Goal: Task Accomplishment & Management: Use online tool/utility

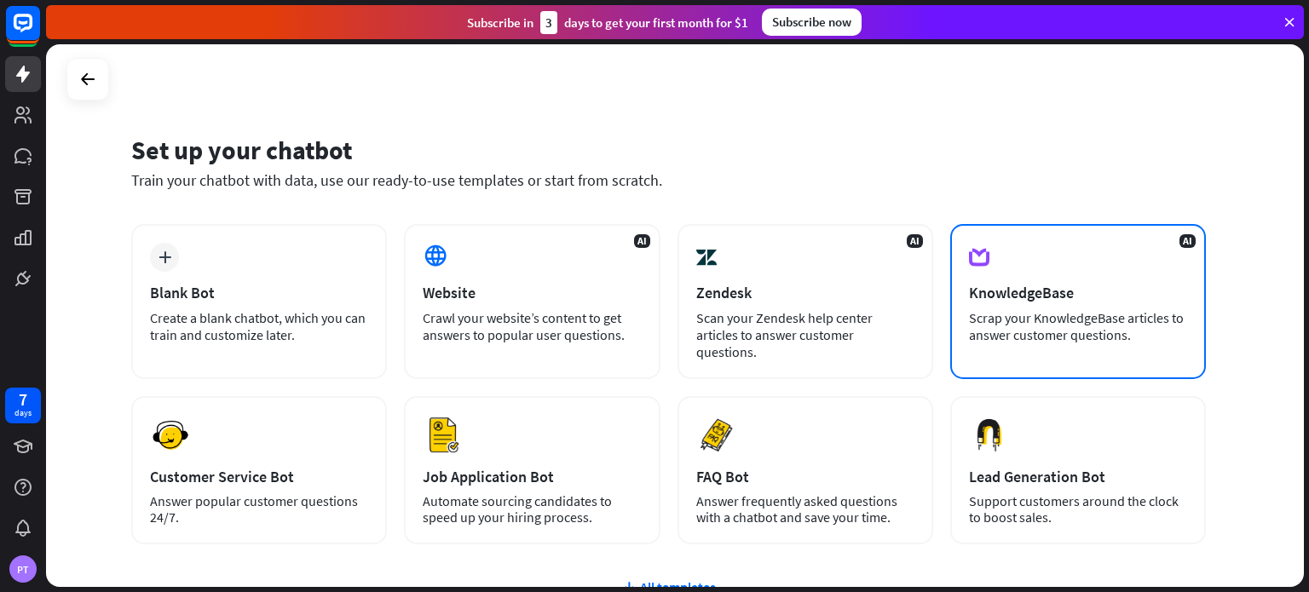
click at [1049, 304] on div "AI KnowledgeBase Scrap your KnowledgeBase articles to answer customer questions." at bounding box center [1078, 301] width 256 height 155
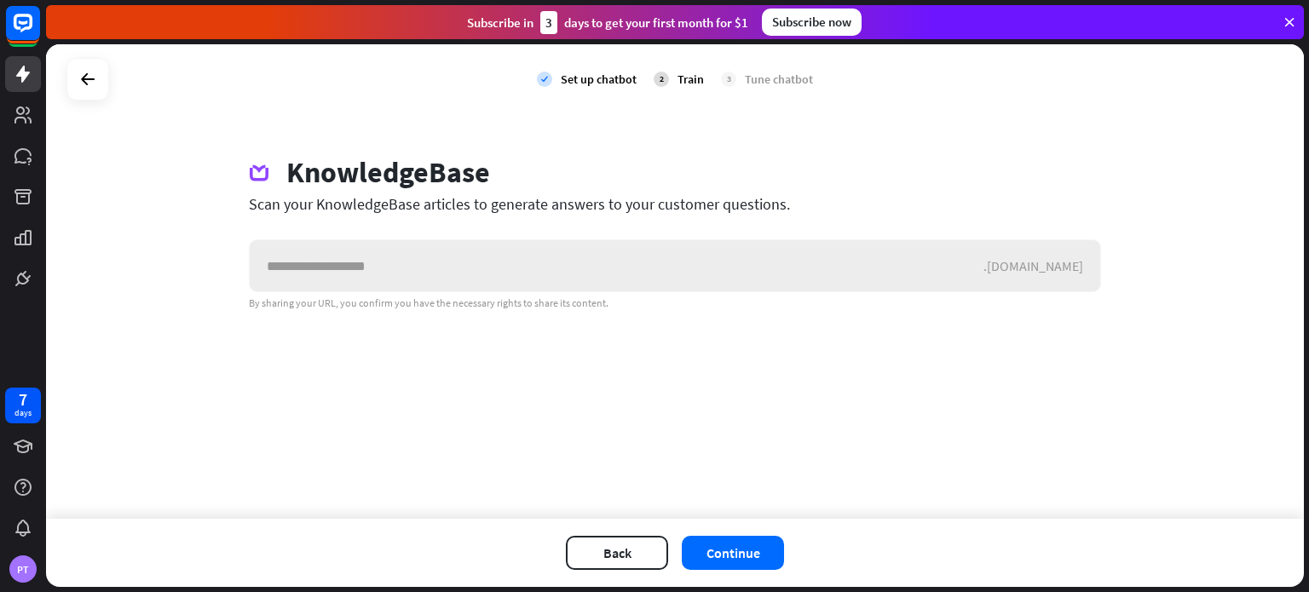
drag, startPoint x: 733, startPoint y: 262, endPoint x: 661, endPoint y: 259, distance: 71.6
click at [661, 259] on input "text" at bounding box center [617, 265] width 734 height 51
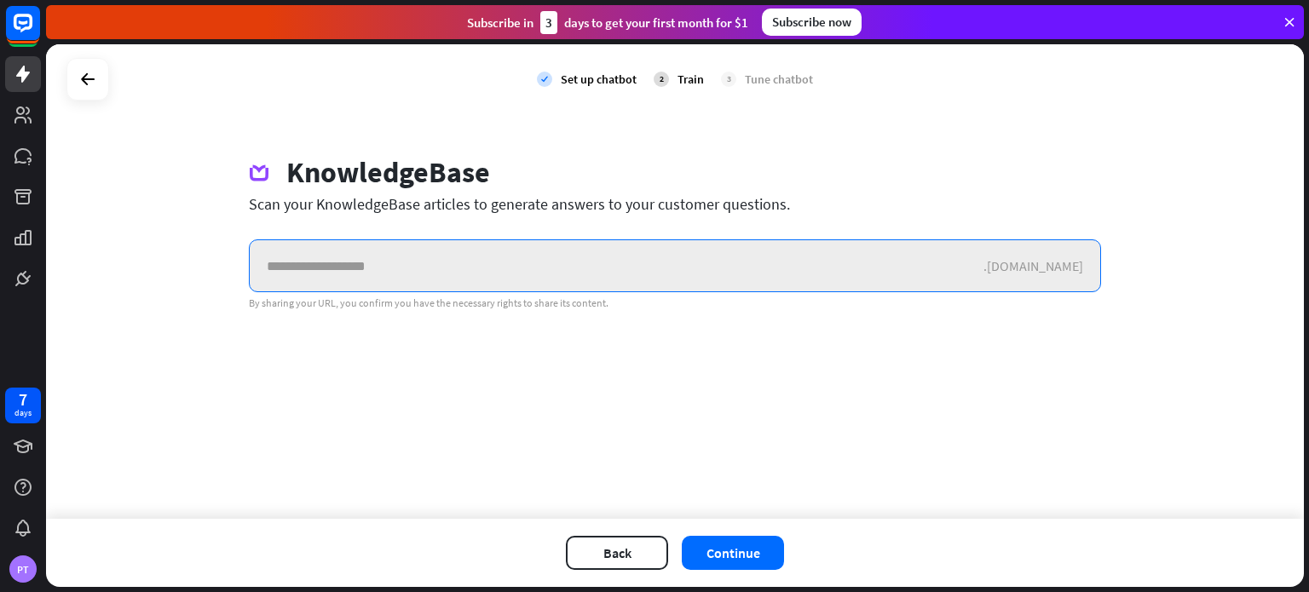
paste input "**********"
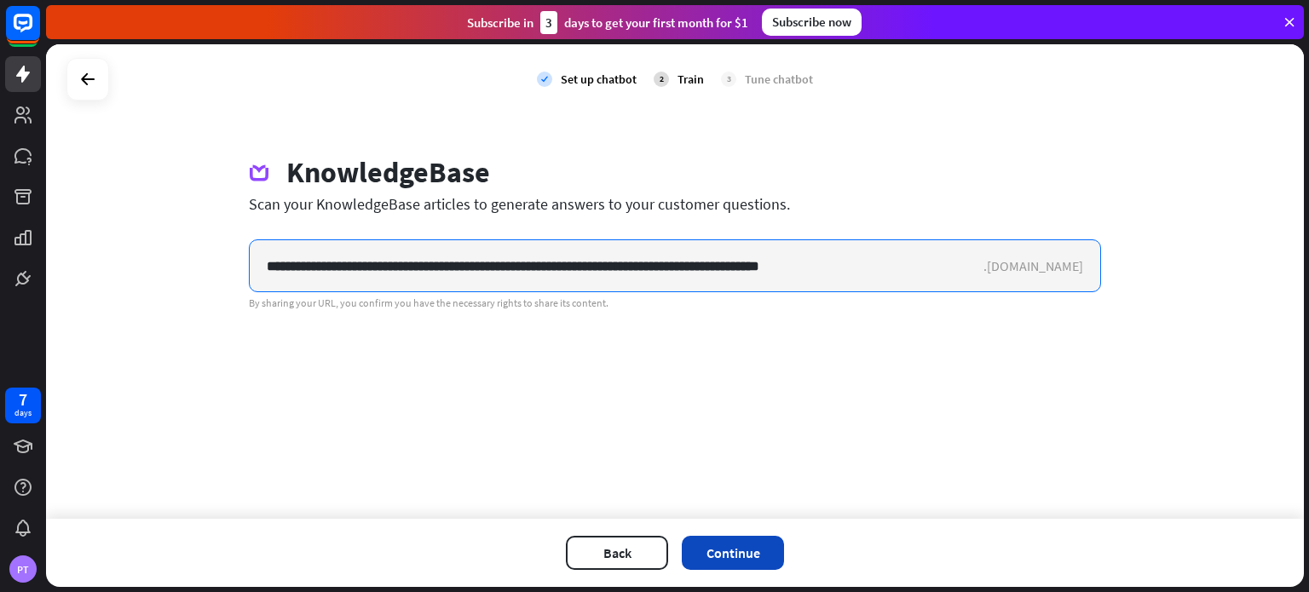
type input "**********"
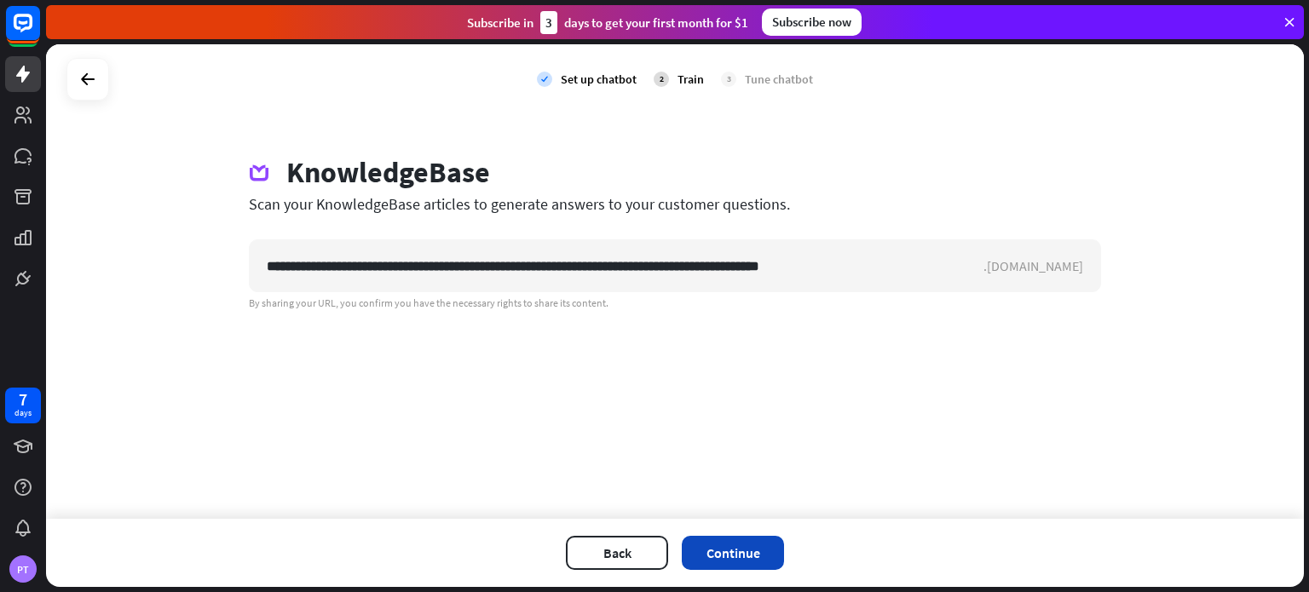
click at [730, 564] on button "Continue" at bounding box center [733, 553] width 102 height 34
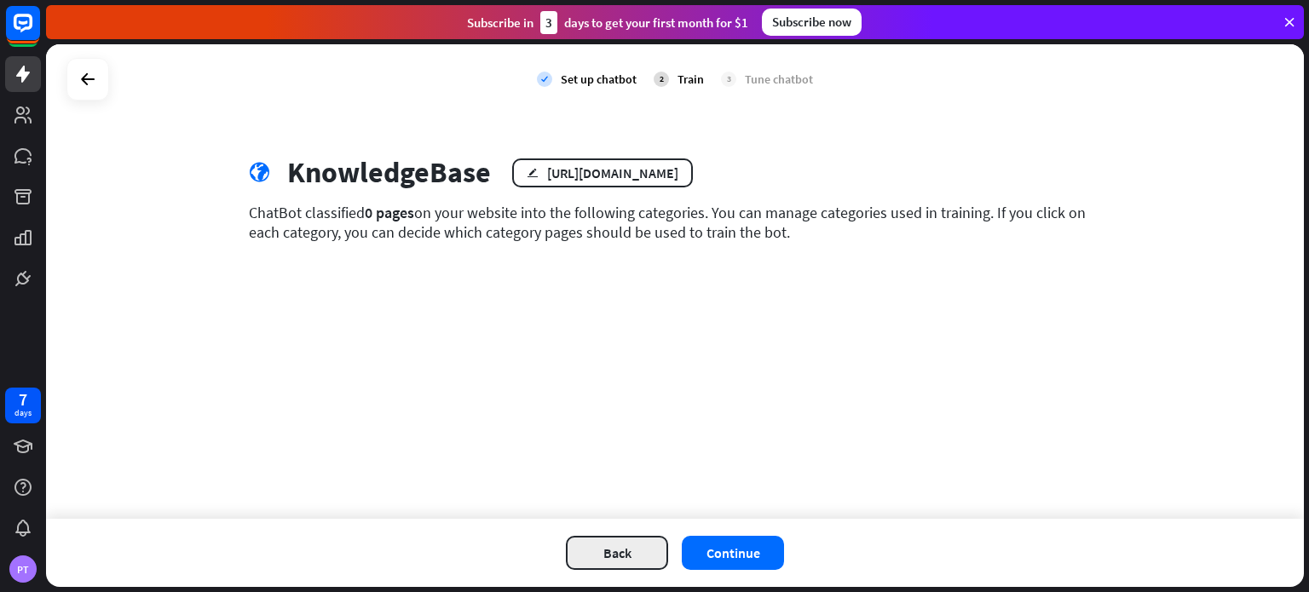
click at [643, 541] on button "Back" at bounding box center [617, 553] width 102 height 34
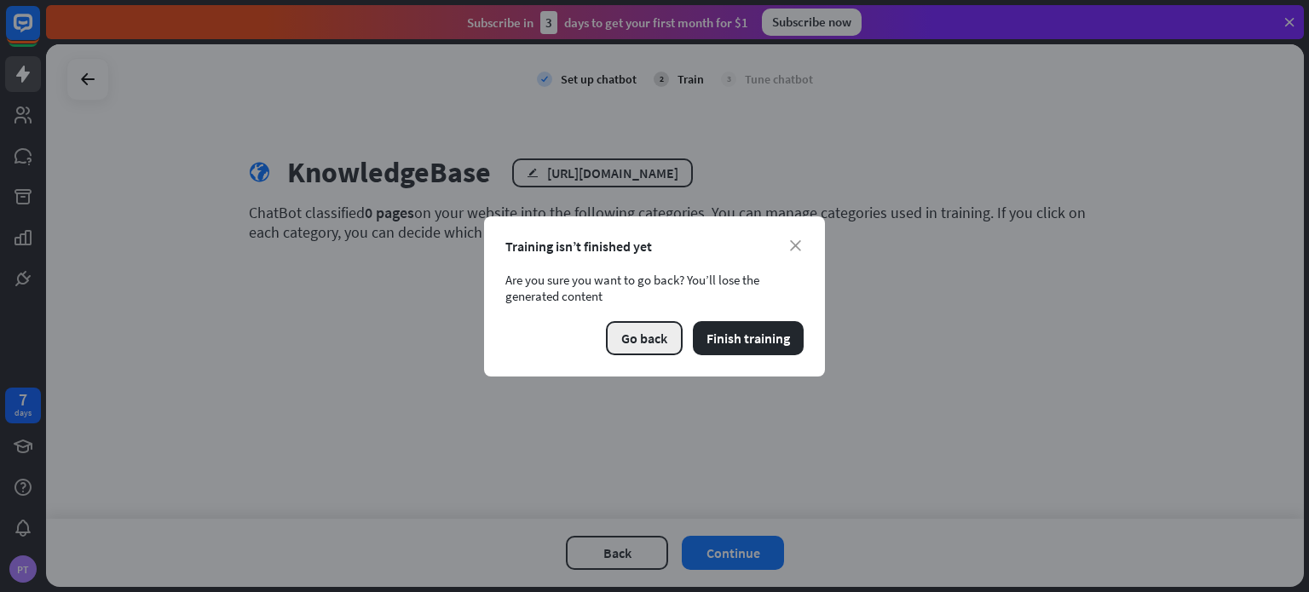
click at [618, 347] on button "Go back" at bounding box center [644, 338] width 77 height 34
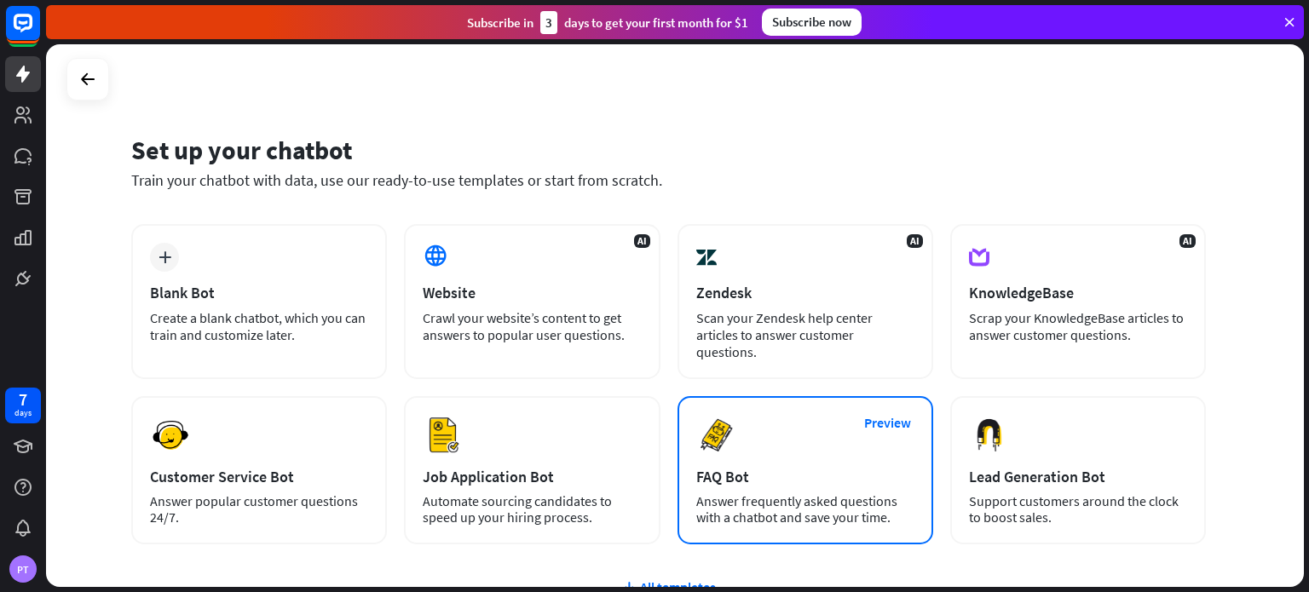
click at [747, 494] on div "Answer frequently asked questions with a chatbot and save your time." at bounding box center [805, 510] width 218 height 32
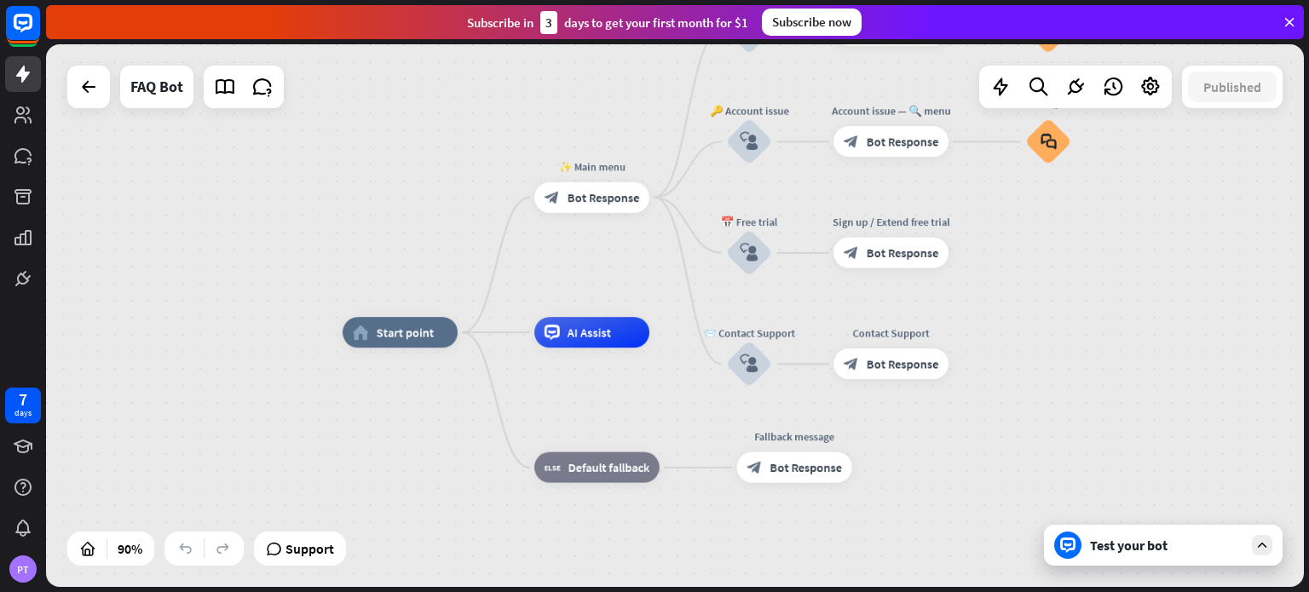
click at [1139, 553] on div "Test your bot" at bounding box center [1166, 545] width 153 height 17
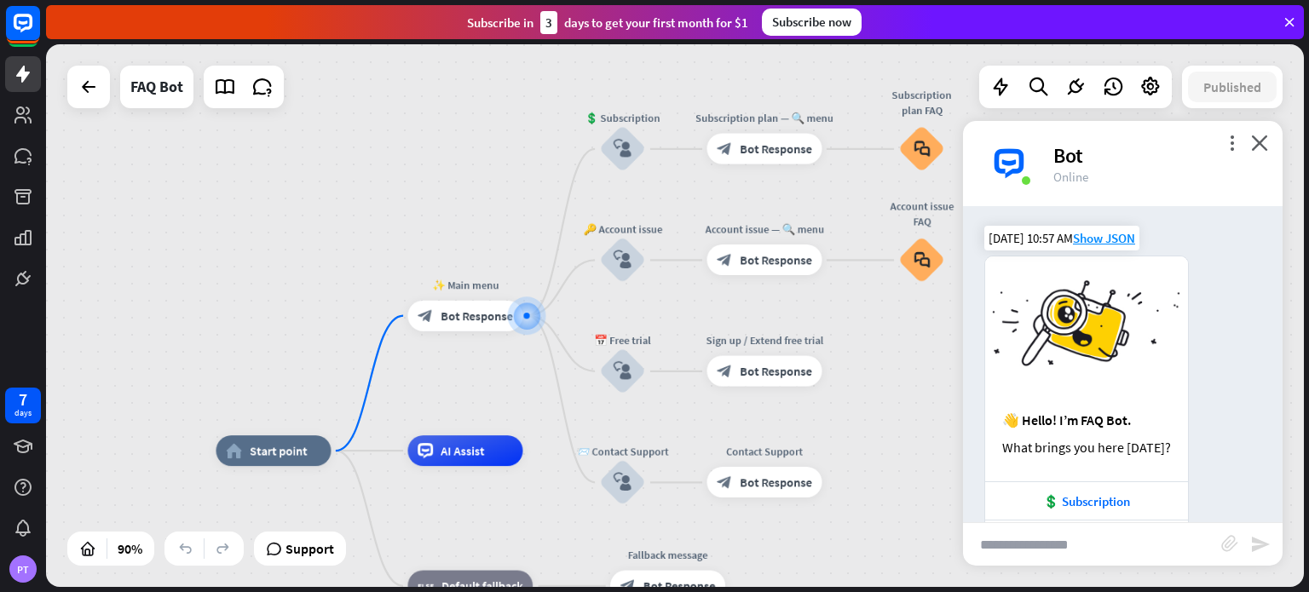
scroll to position [138, 0]
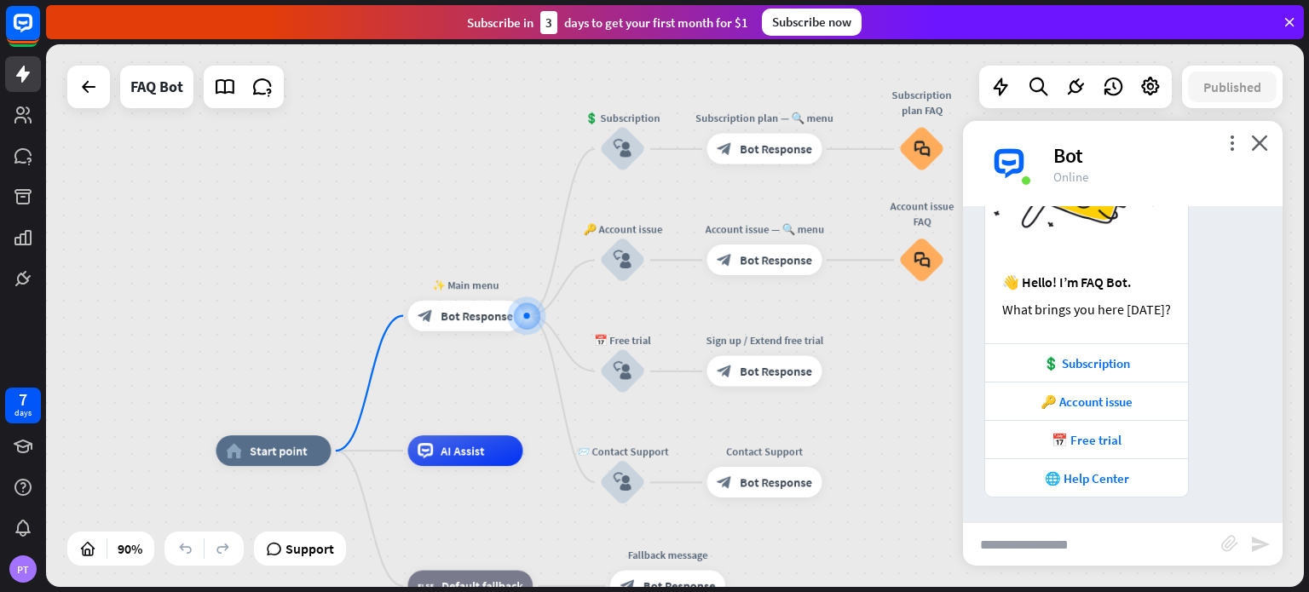
click at [113, 101] on div "FAQ Bot" at bounding box center [175, 87] width 217 height 43
click at [78, 84] on div at bounding box center [89, 87] width 34 height 34
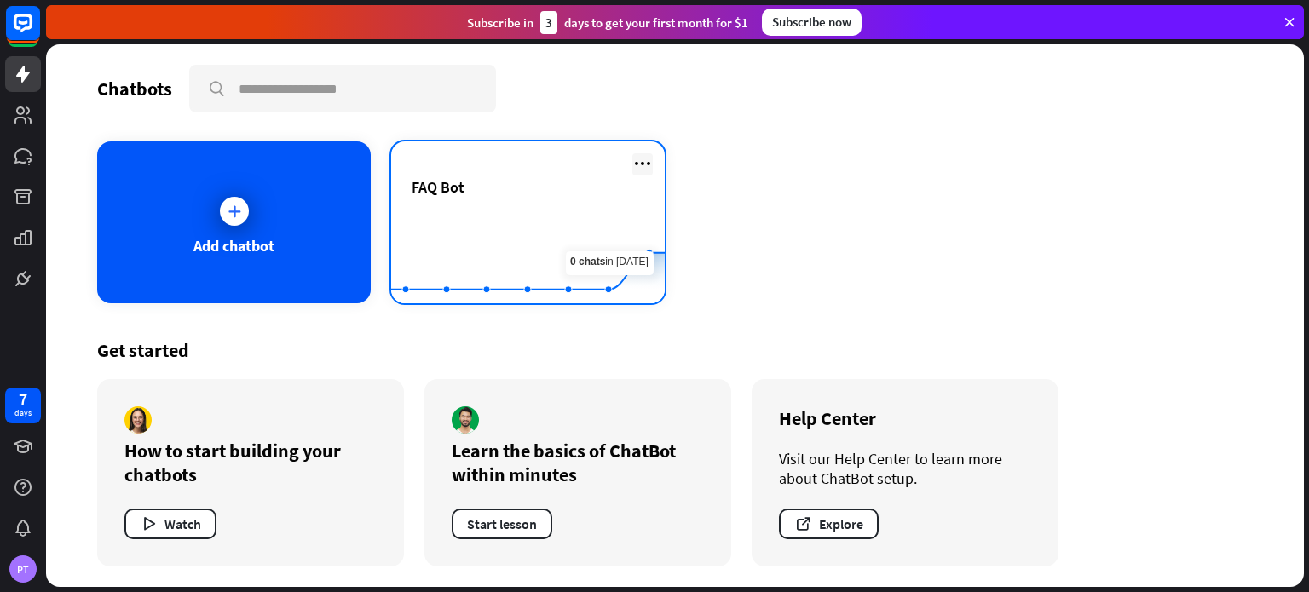
click at [639, 163] on icon at bounding box center [642, 163] width 20 height 20
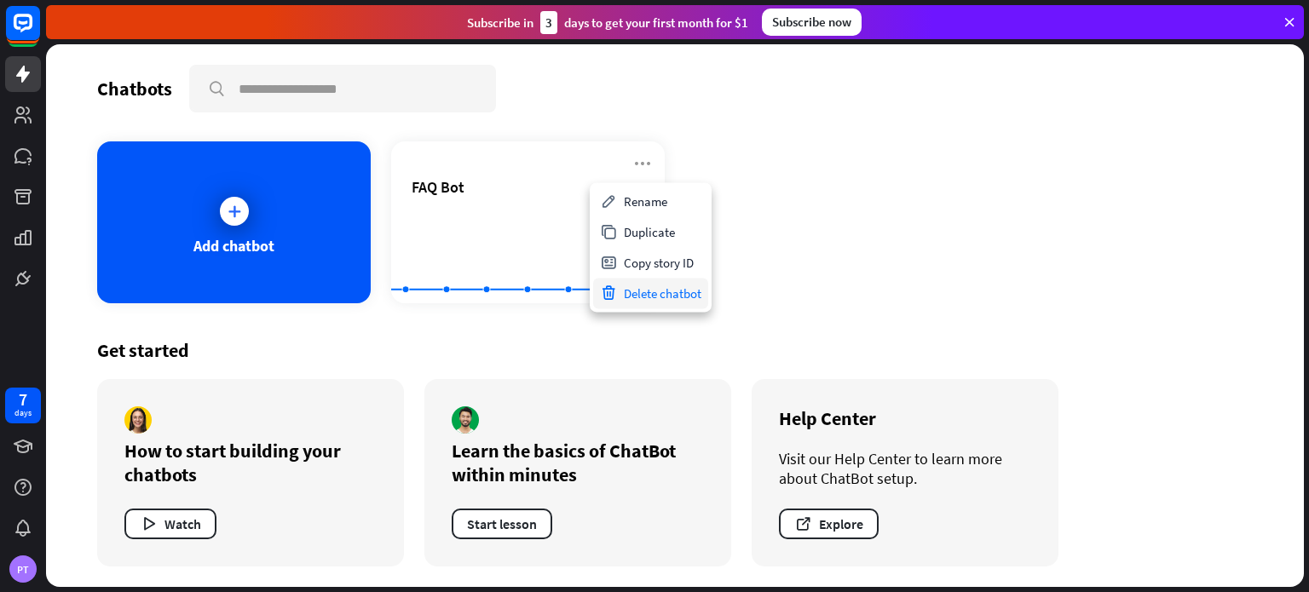
click at [655, 292] on div "Delete chatbot" at bounding box center [650, 293] width 115 height 31
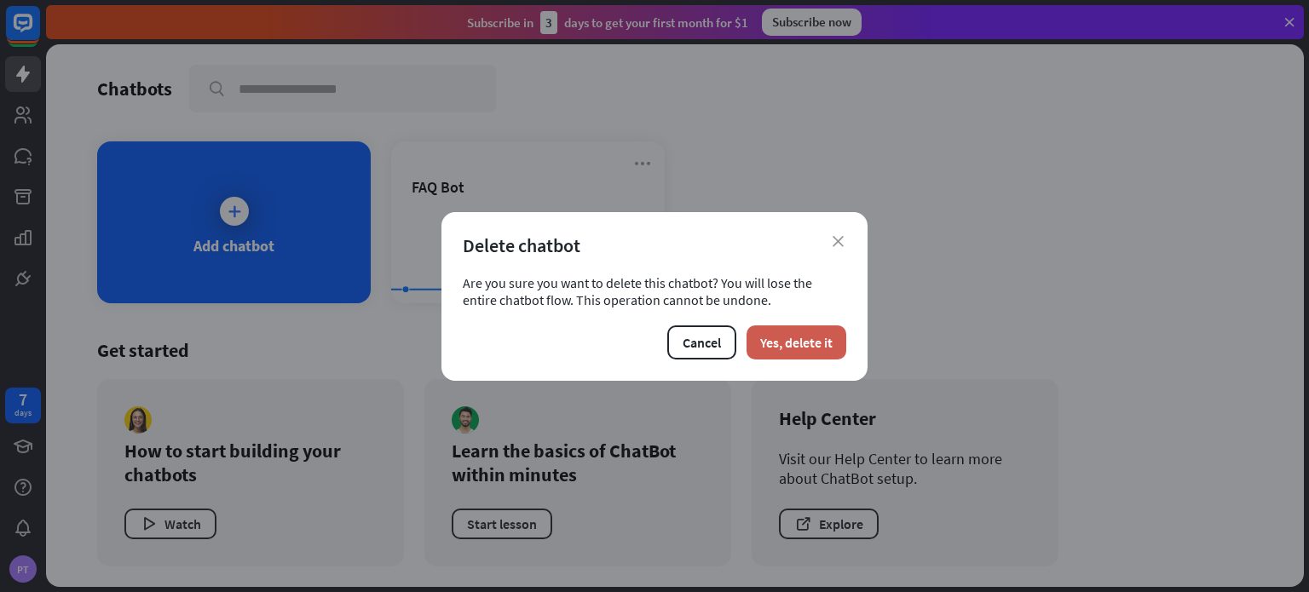
click at [811, 337] on button "Yes, delete it" at bounding box center [797, 343] width 100 height 34
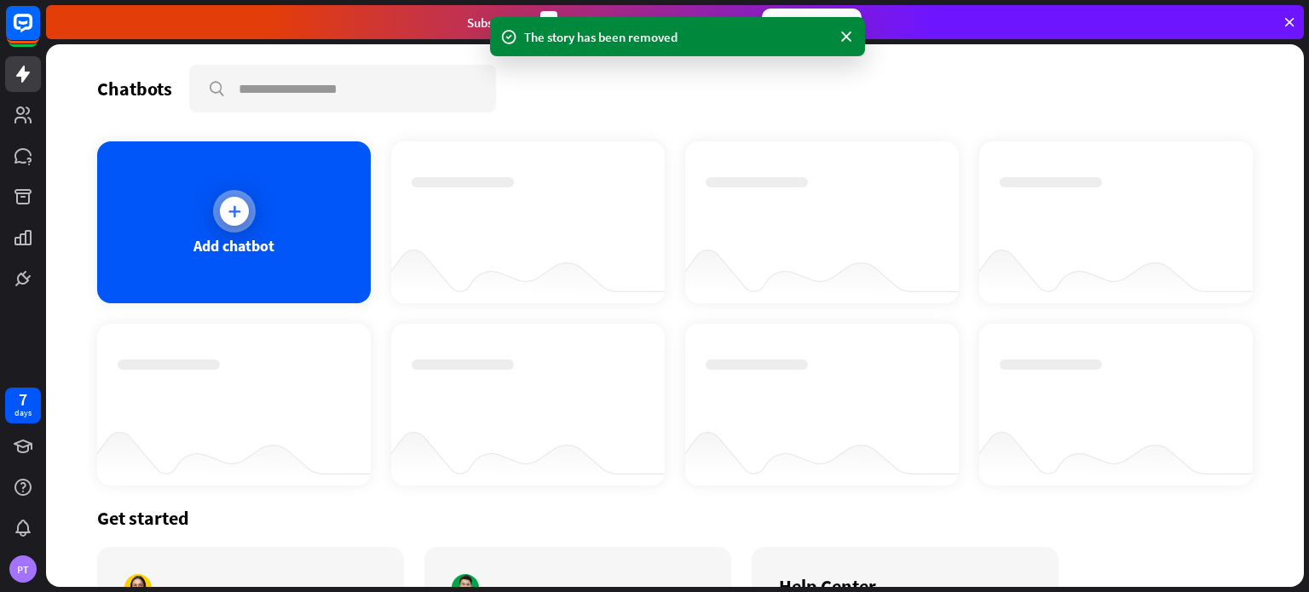
click at [166, 245] on div "Add chatbot" at bounding box center [234, 222] width 274 height 162
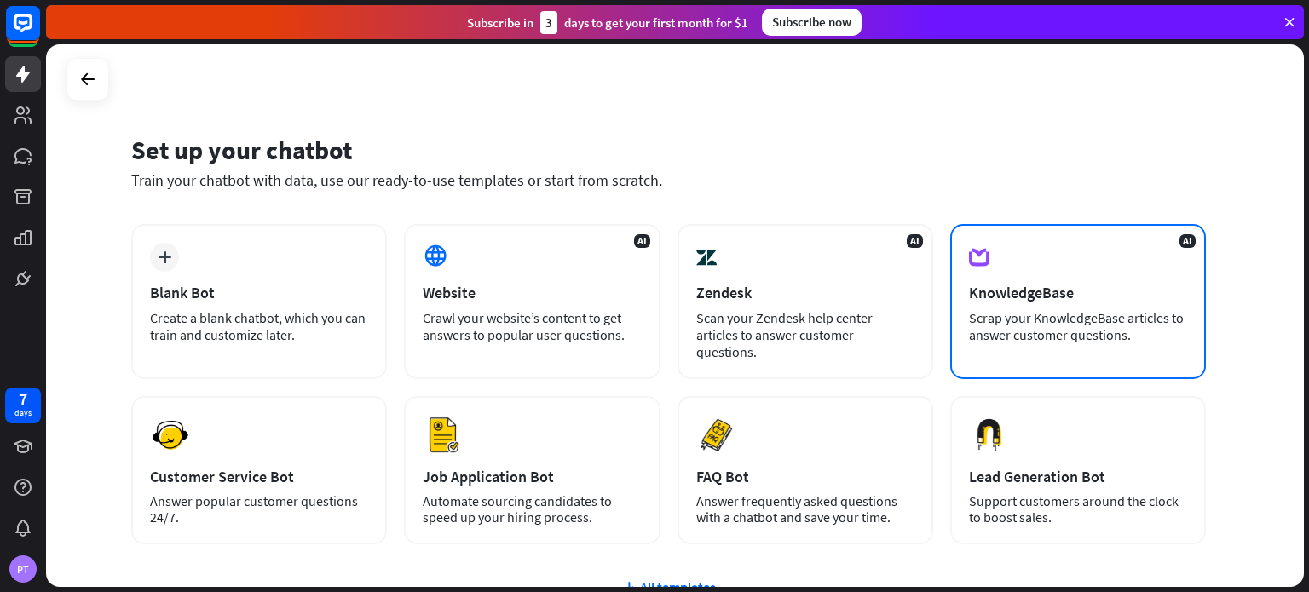
click at [1047, 308] on div "AI KnowledgeBase Scrap your KnowledgeBase articles to answer customer questions." at bounding box center [1078, 301] width 256 height 155
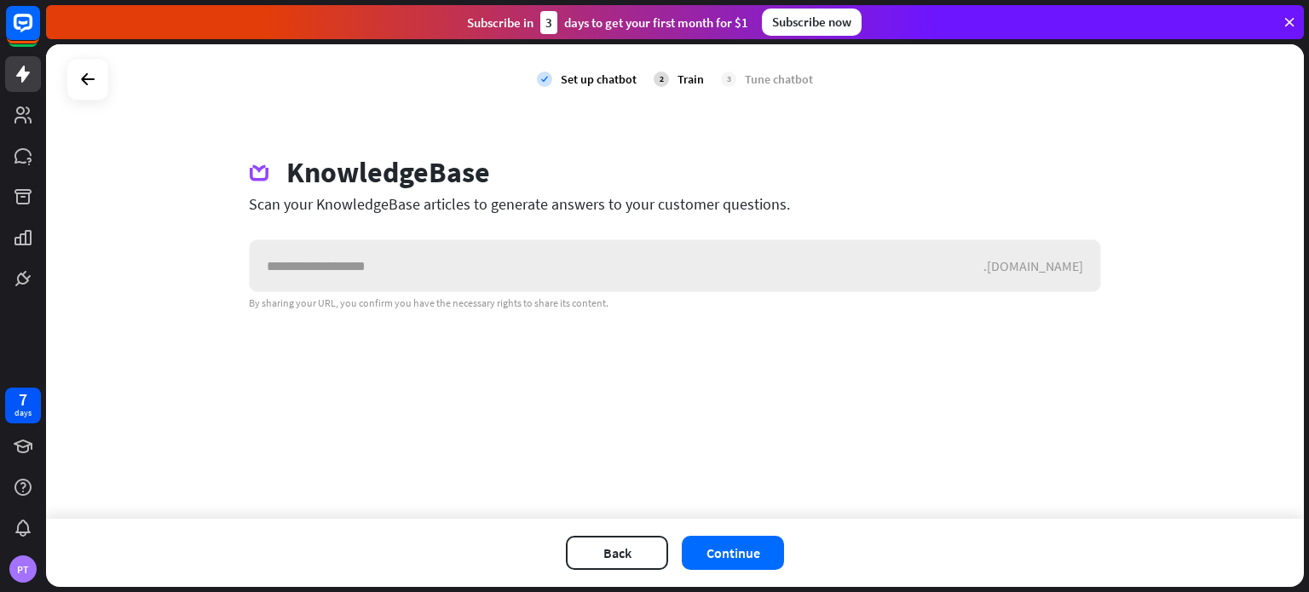
click at [629, 251] on input "text" at bounding box center [617, 265] width 734 height 51
drag, startPoint x: 629, startPoint y: 251, endPoint x: 593, endPoint y: 253, distance: 35.8
click at [593, 253] on input "text" at bounding box center [617, 265] width 734 height 51
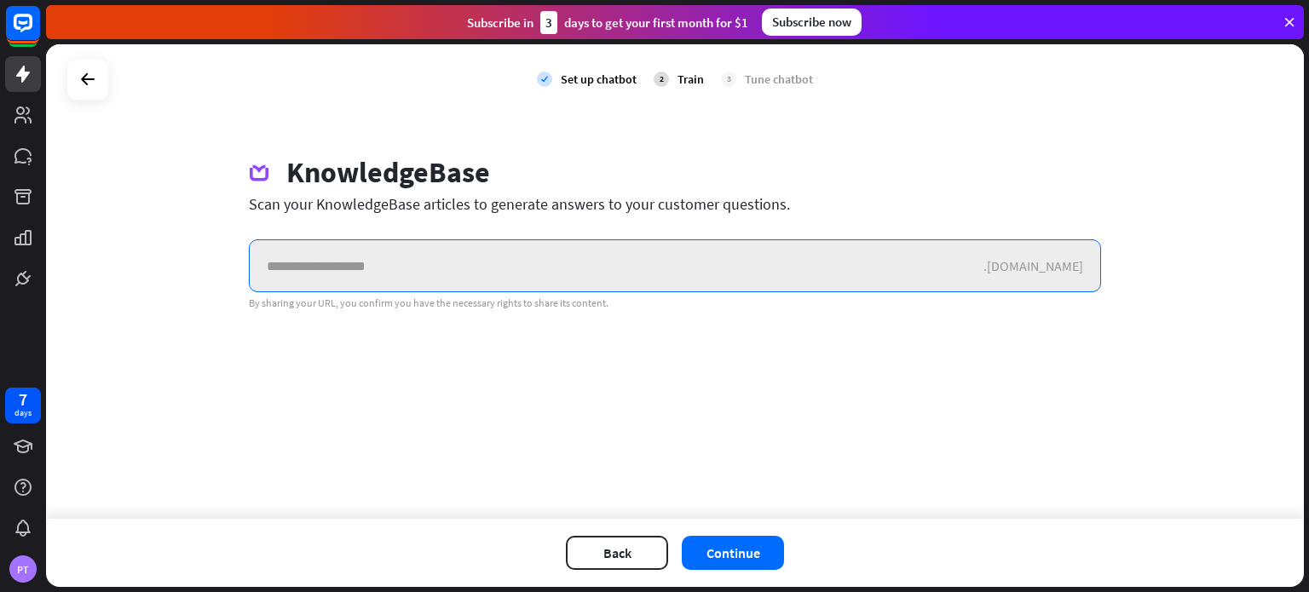
paste input "**********"
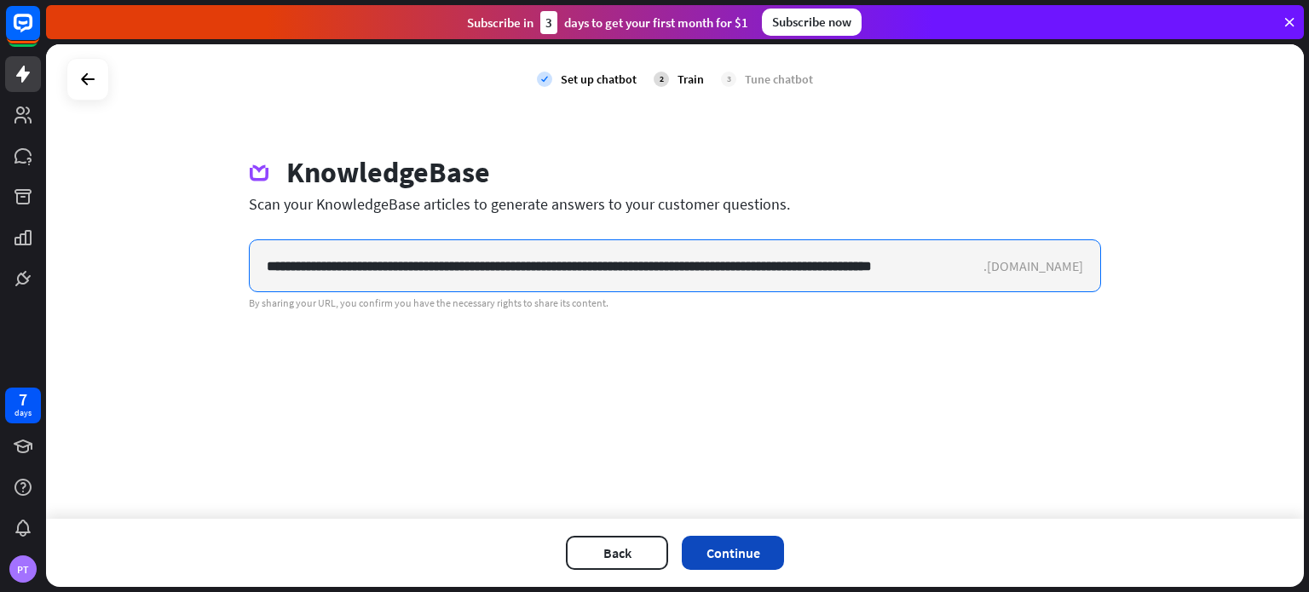
type input "**********"
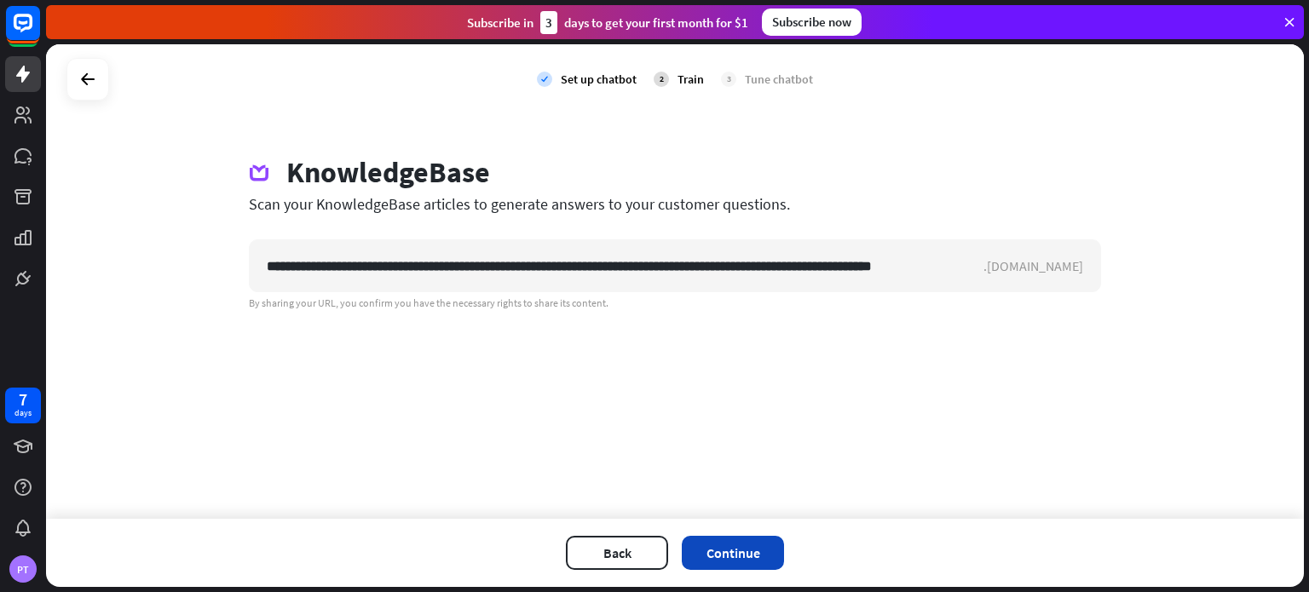
click at [725, 557] on button "Continue" at bounding box center [733, 553] width 102 height 34
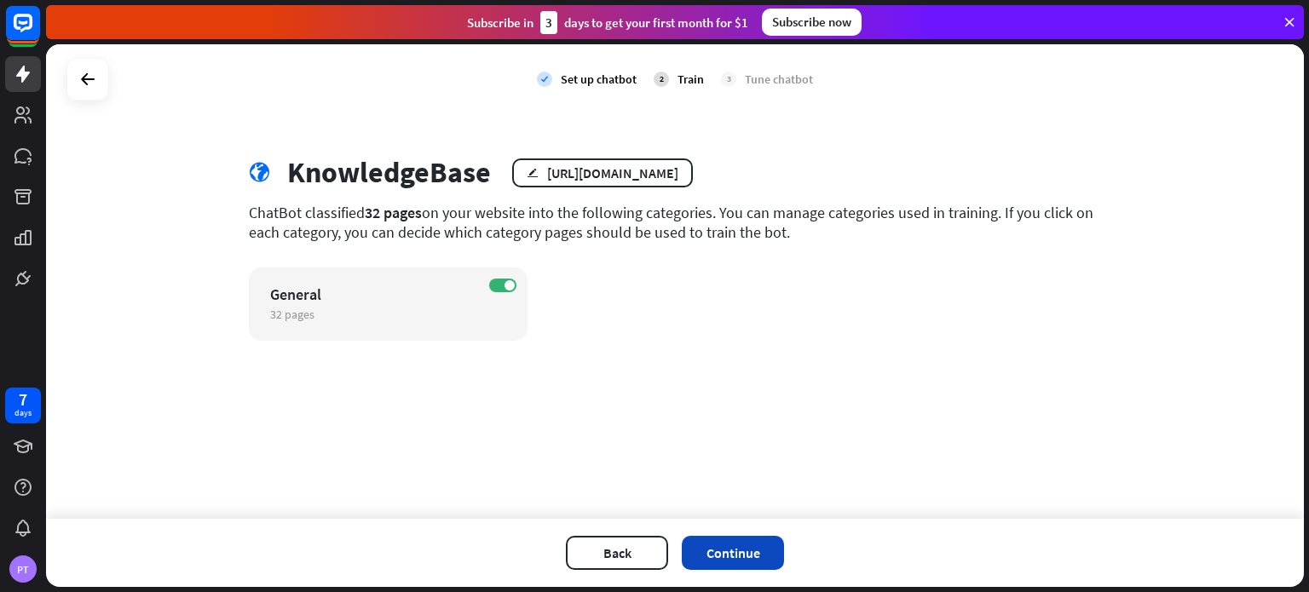
click at [709, 557] on button "Continue" at bounding box center [733, 553] width 102 height 34
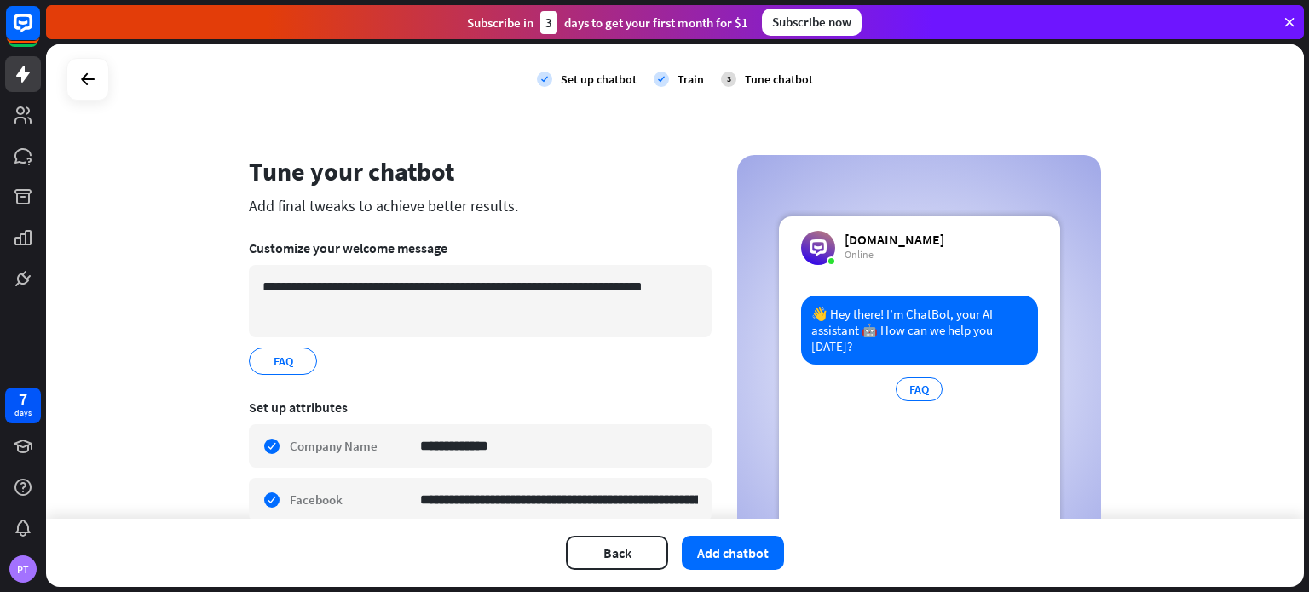
scroll to position [170, 0]
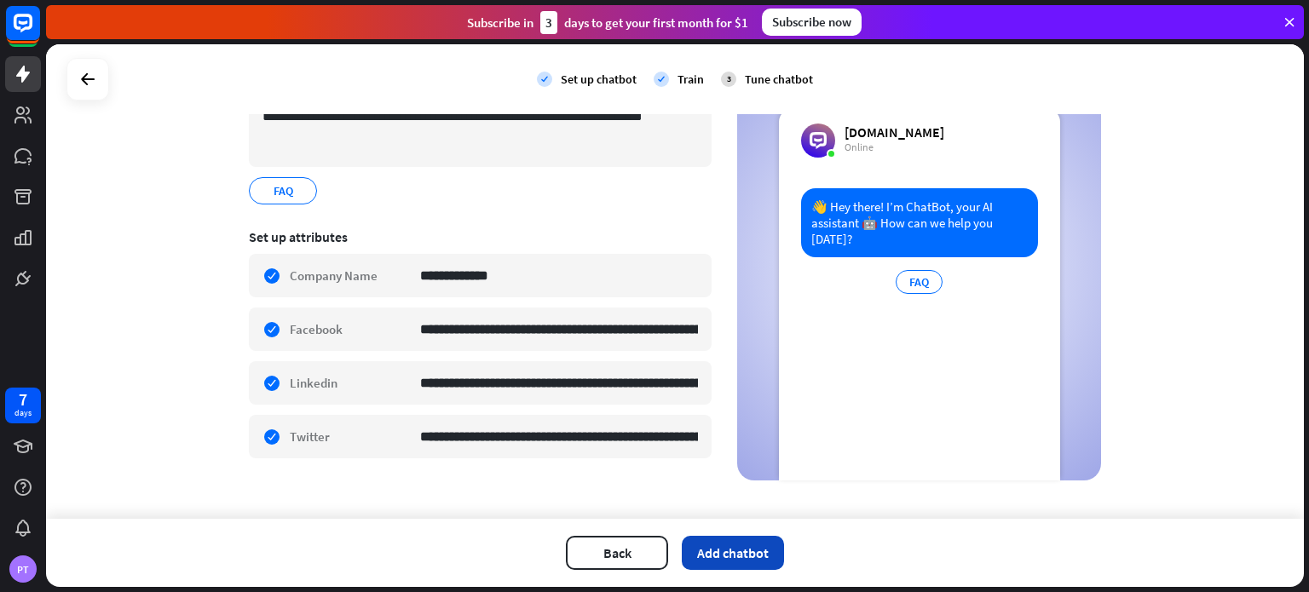
click at [726, 552] on button "Add chatbot" at bounding box center [733, 553] width 102 height 34
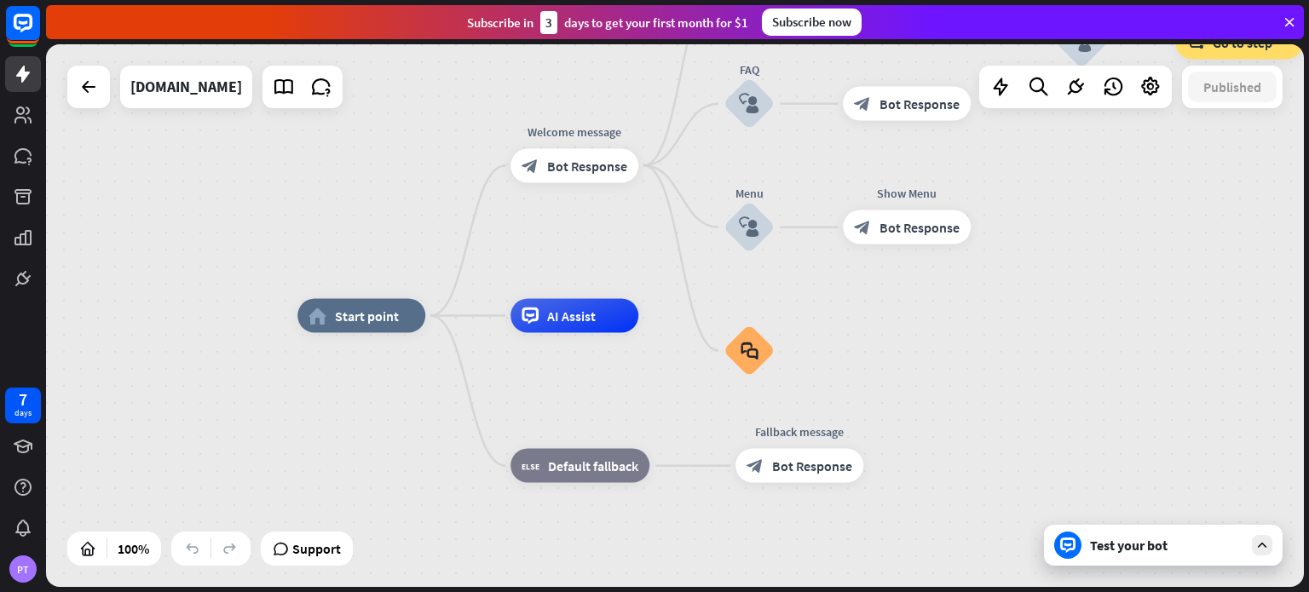
click at [1117, 536] on div "Test your bot" at bounding box center [1163, 545] width 239 height 41
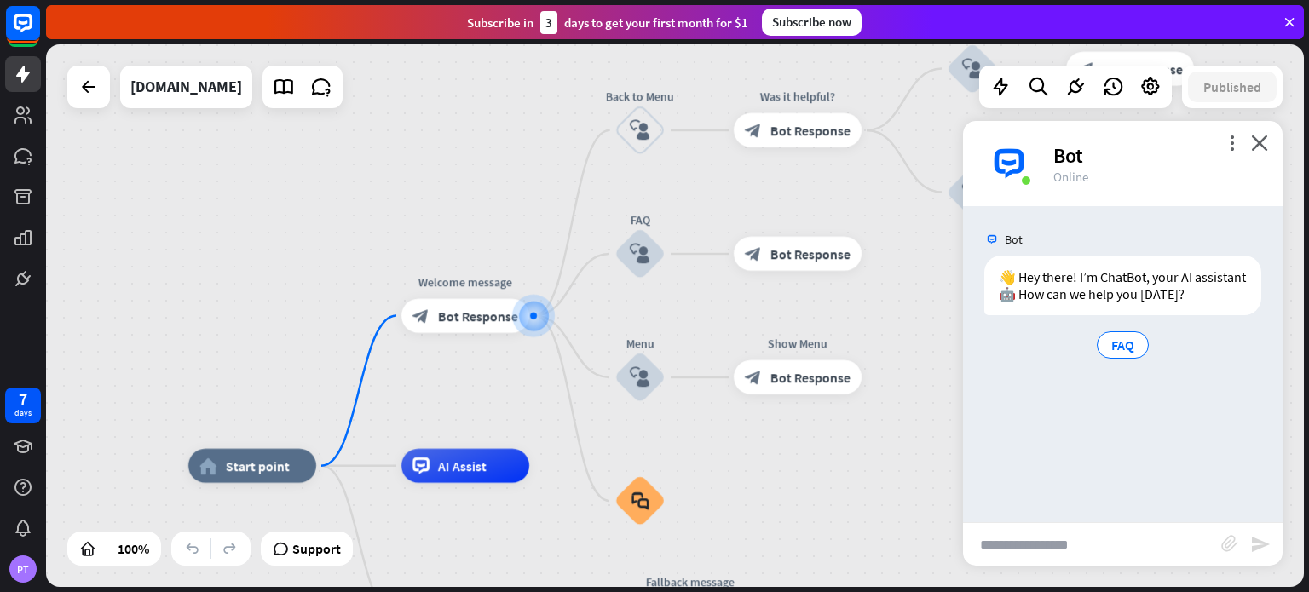
click at [1086, 545] on input "text" at bounding box center [1092, 544] width 258 height 43
type input "**********"
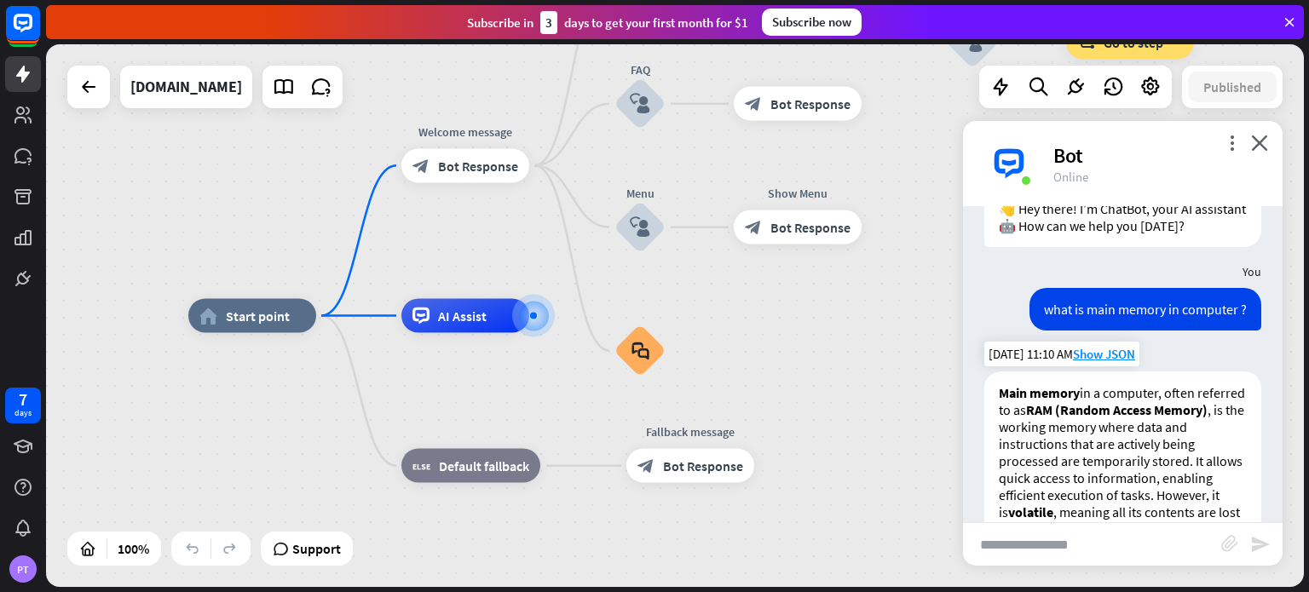
scroll to position [53, 0]
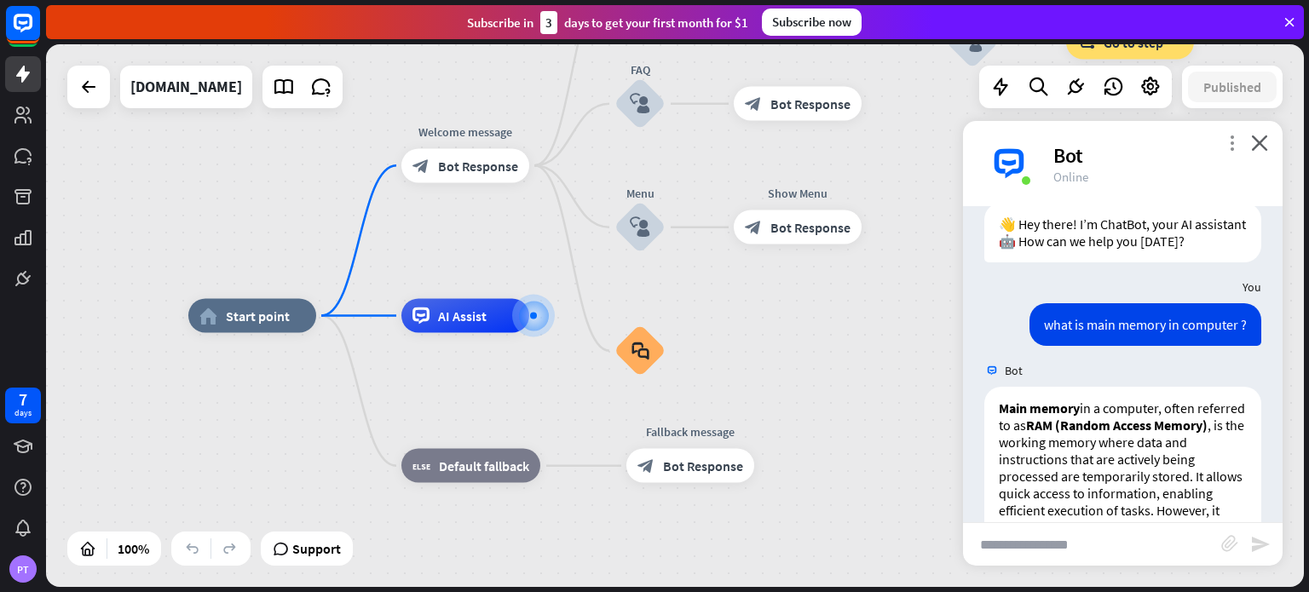
click at [1232, 147] on icon "more_vert" at bounding box center [1232, 143] width 16 height 16
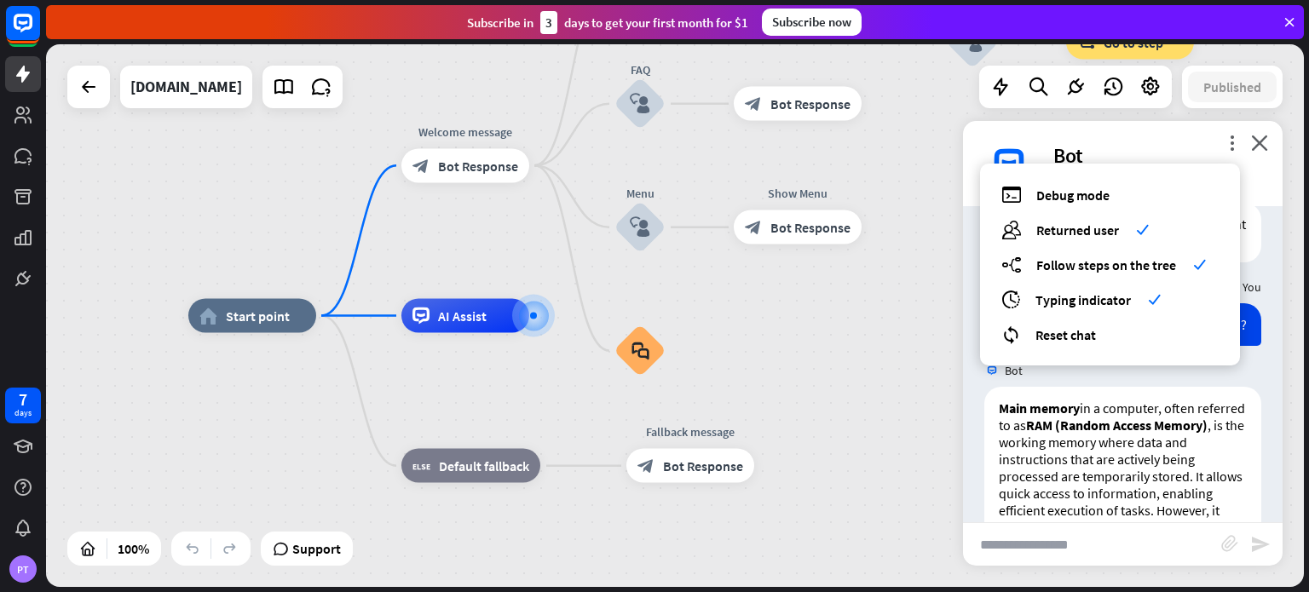
click at [917, 413] on div "home_2 Start point Welcome message block_bot_response Bot Response Back to Menu…" at bounding box center [817, 587] width 1258 height 543
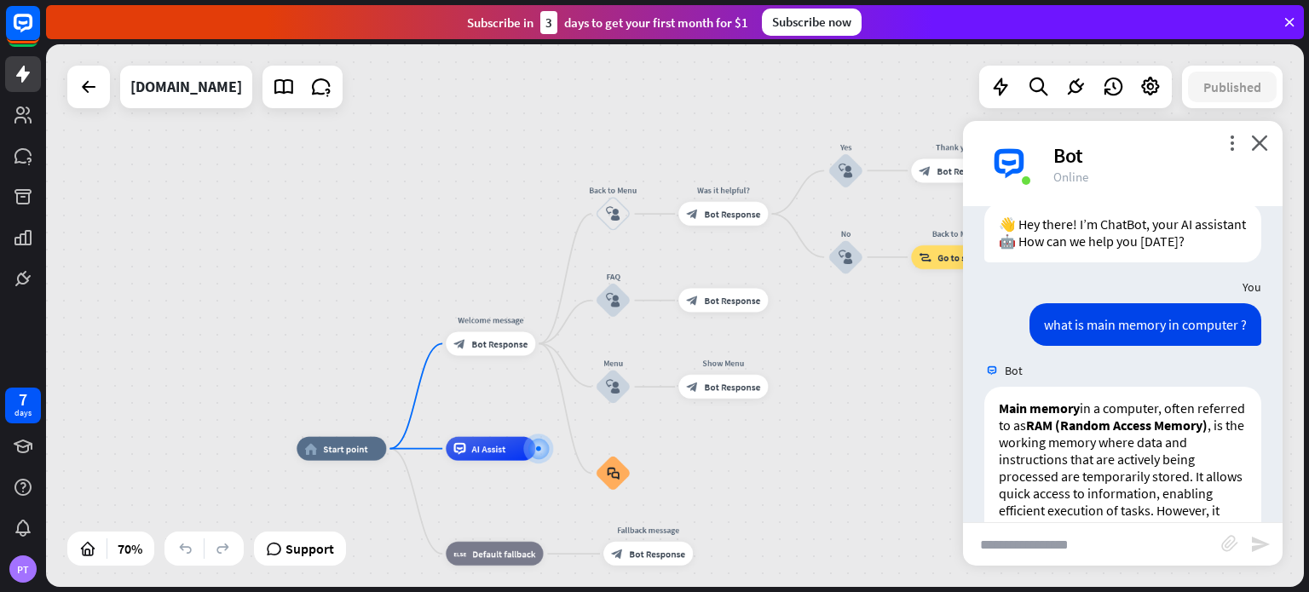
drag, startPoint x: 883, startPoint y: 202, endPoint x: 808, endPoint y: 333, distance: 151.2
click at [808, 333] on div "home_2 Start point Welcome message block_bot_response Bot Response Back to Menu…" at bounding box center [675, 315] width 1258 height 543
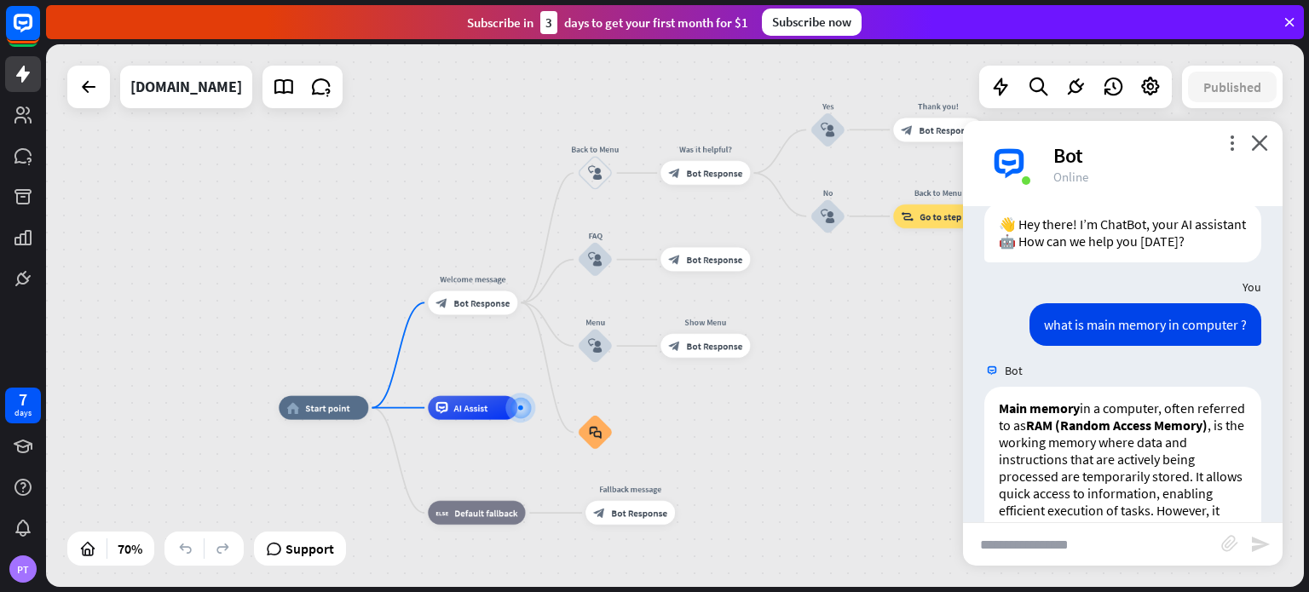
drag, startPoint x: 823, startPoint y: 372, endPoint x: 806, endPoint y: 331, distance: 44.7
click at [806, 331] on div "home_2 Start point Welcome message block_bot_response Bot Response Back to Menu…" at bounding box center [675, 315] width 1258 height 543
click at [1062, 84] on div at bounding box center [1076, 87] width 34 height 34
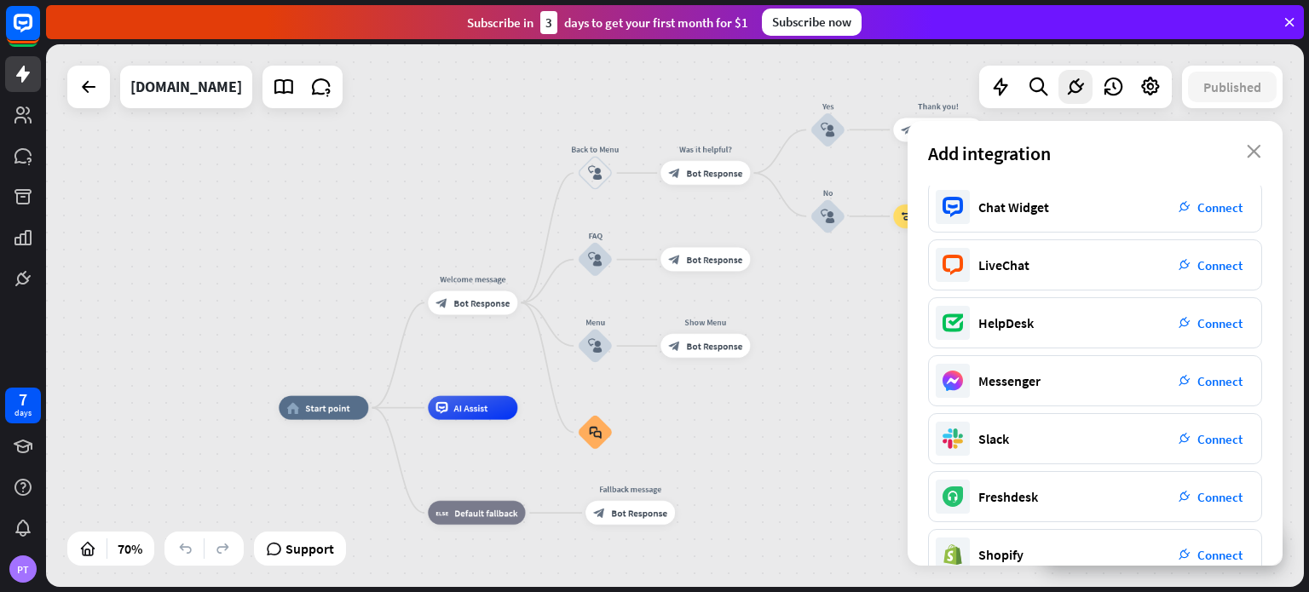
scroll to position [0, 0]
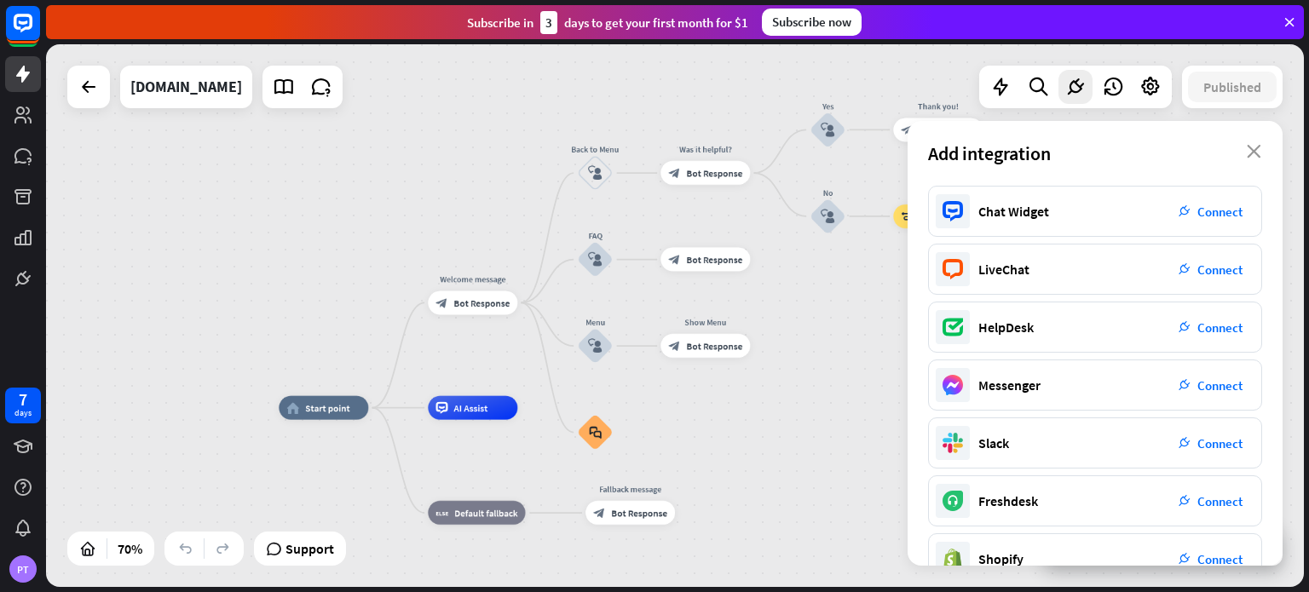
click at [849, 427] on div "home_2 Start point Welcome message block_bot_response Bot Response Back to Menu…" at bounding box center [719, 598] width 881 height 380
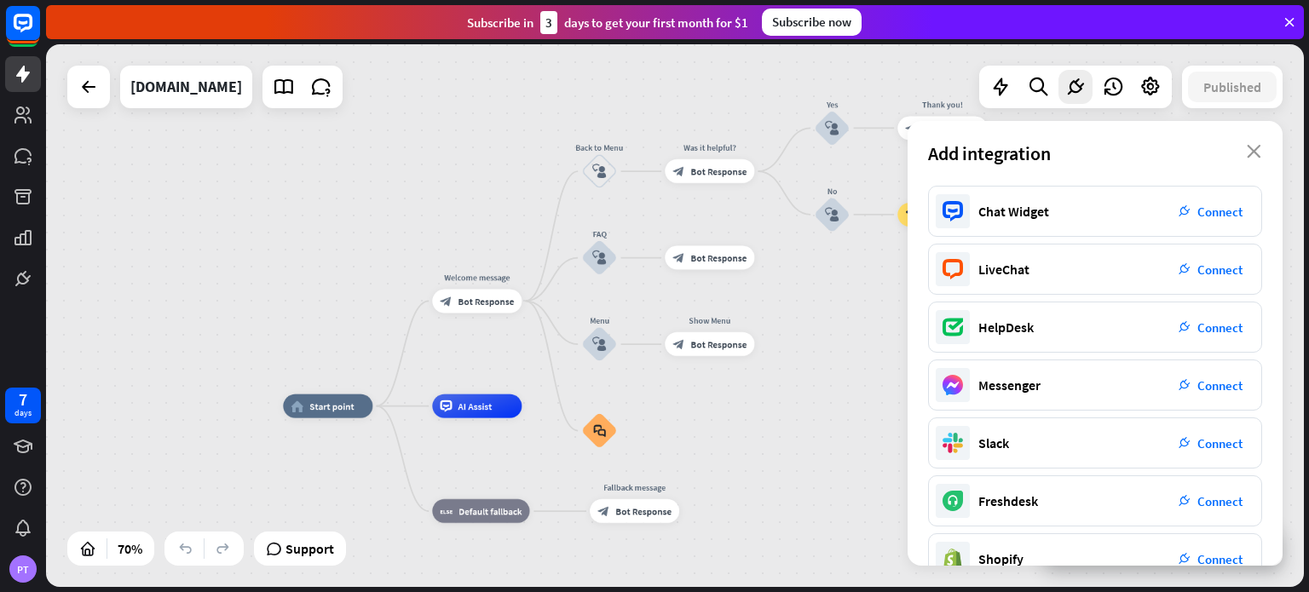
click at [722, 550] on div "home_2 Start point Welcome message block_bot_response Bot Response Back to Menu…" at bounding box center [723, 597] width 881 height 380
click at [820, 523] on div "home_2 Start point Welcome message block_bot_response Bot Response Back to Menu…" at bounding box center [725, 597] width 881 height 380
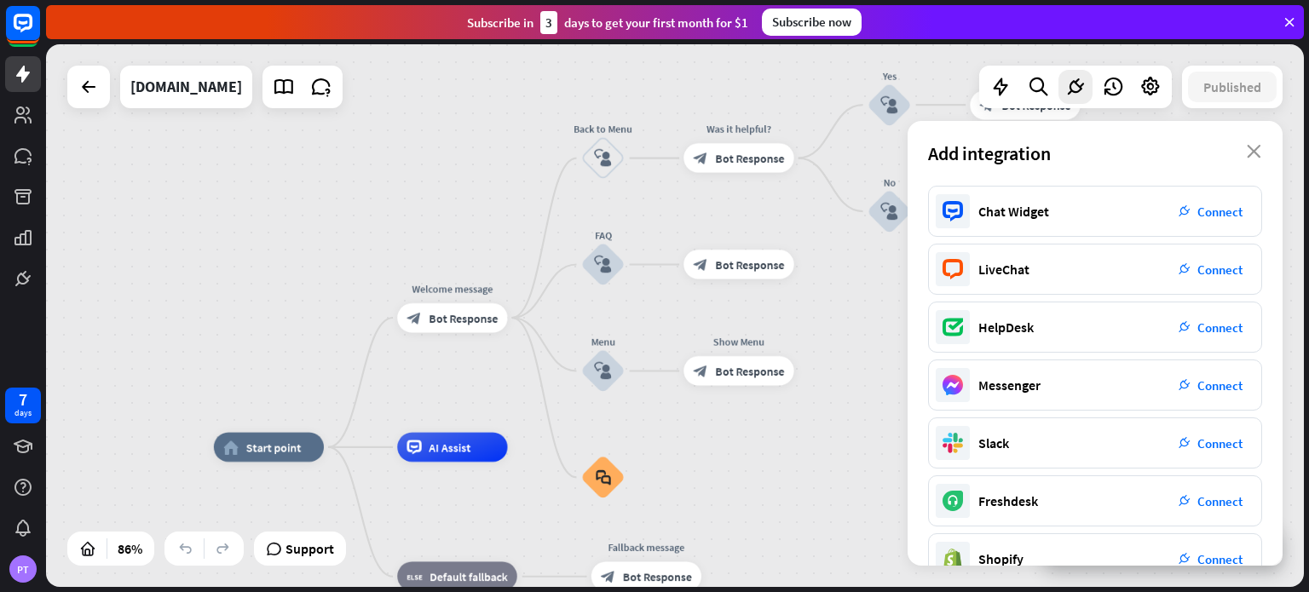
click at [313, 286] on div "home_2 Start point Welcome message block_bot_response Bot Response Back to Menu…" at bounding box center [675, 315] width 1258 height 543
click at [26, 572] on div "PT" at bounding box center [22, 569] width 27 height 27
click at [16, 565] on div "PT" at bounding box center [22, 569] width 27 height 27
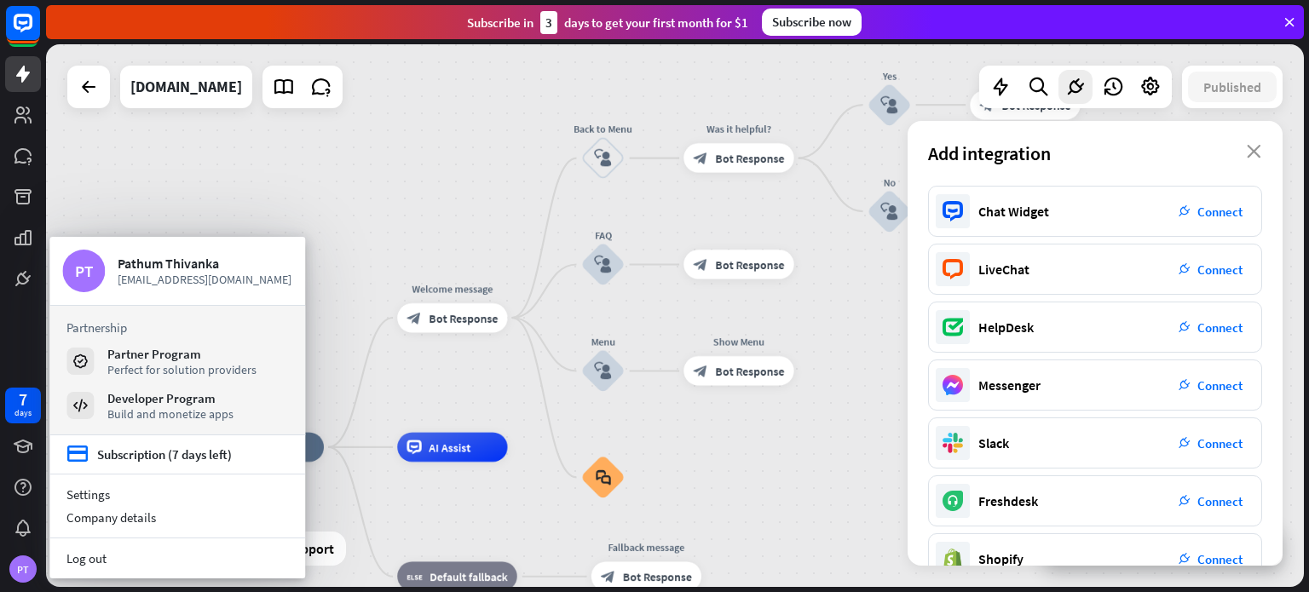
click at [447, 180] on div "home_2 Start point Welcome message block_bot_response Bot Response Back to Menu…" at bounding box center [675, 315] width 1258 height 543
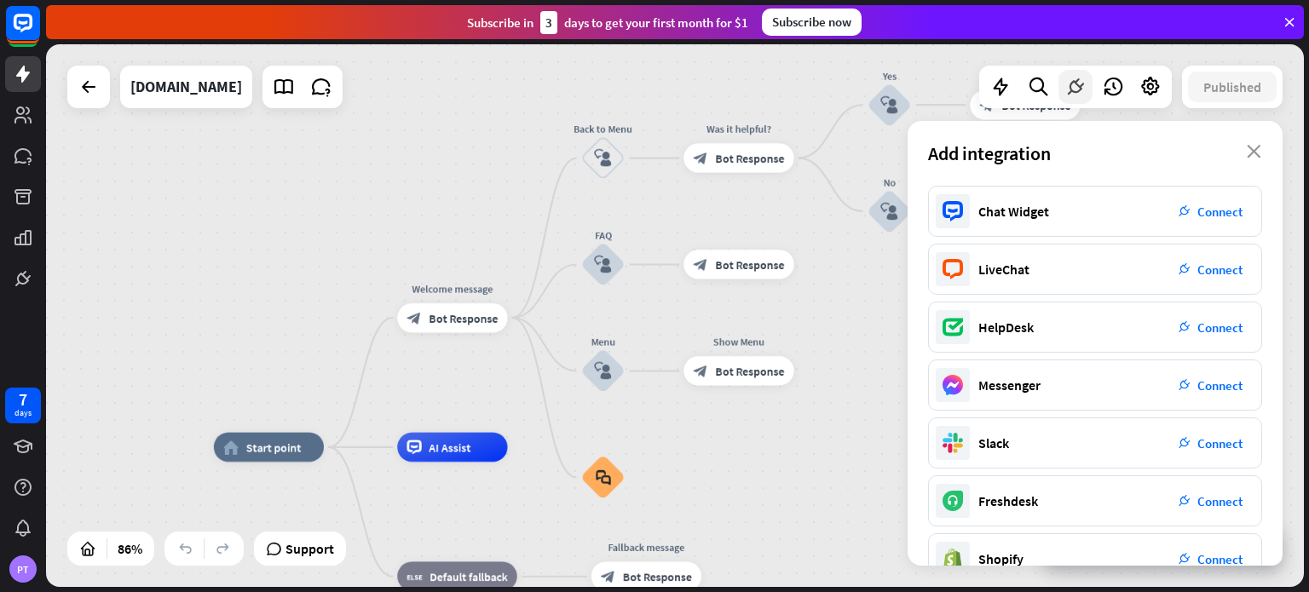
click at [1071, 96] on icon at bounding box center [1076, 87] width 22 height 22
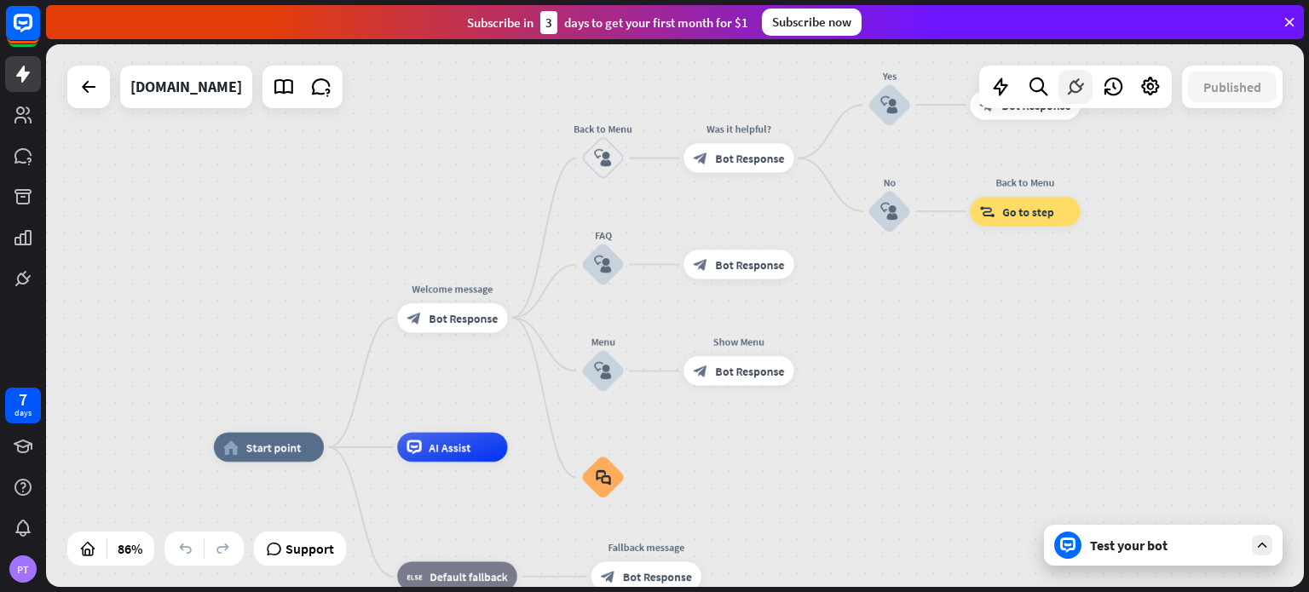
click at [1071, 96] on icon at bounding box center [1076, 87] width 22 height 22
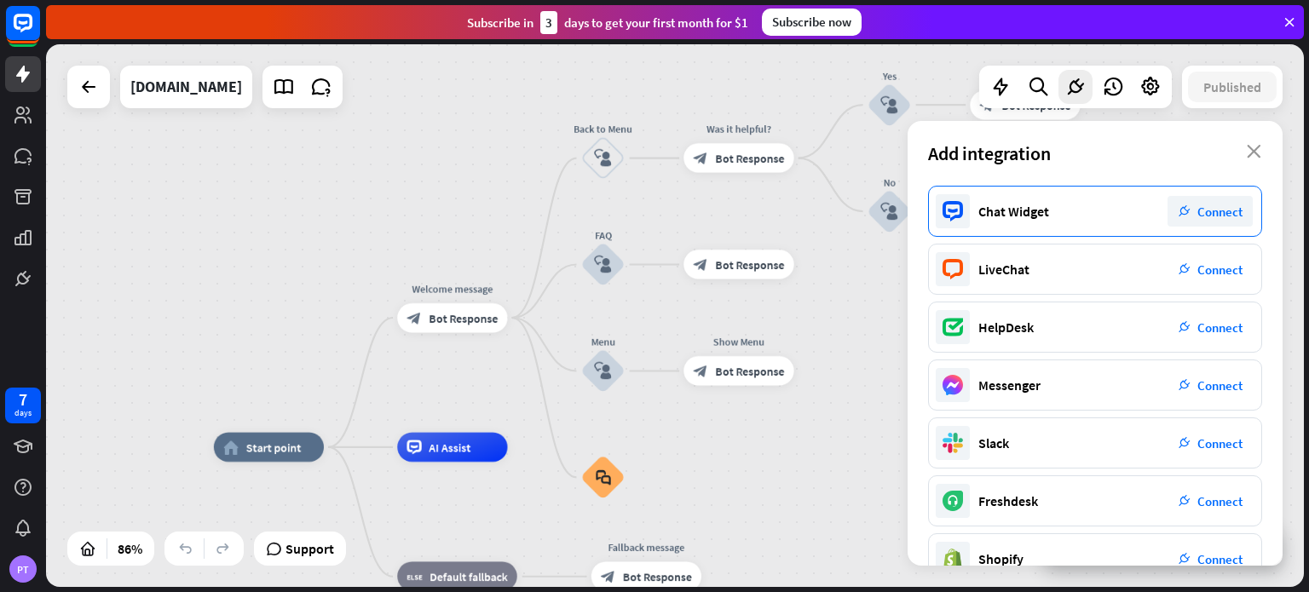
click at [1201, 211] on span "Connect" at bounding box center [1220, 212] width 45 height 16
click at [1201, 211] on div at bounding box center [675, 315] width 1258 height 543
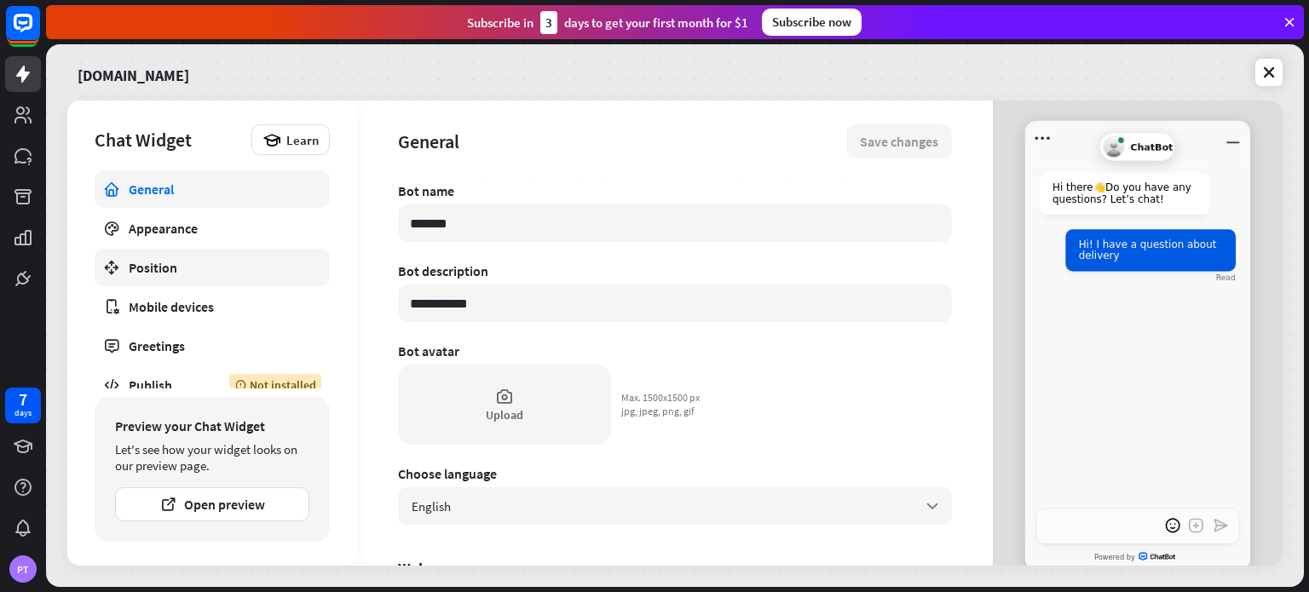
scroll to position [14, 0]
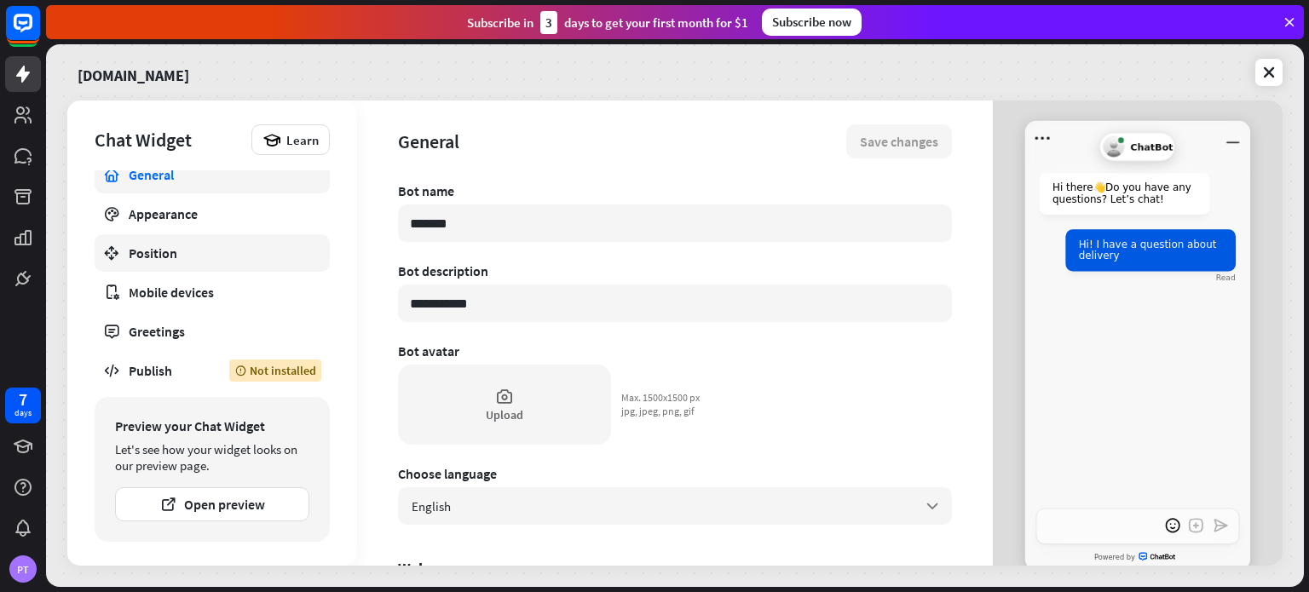
type textarea "*"
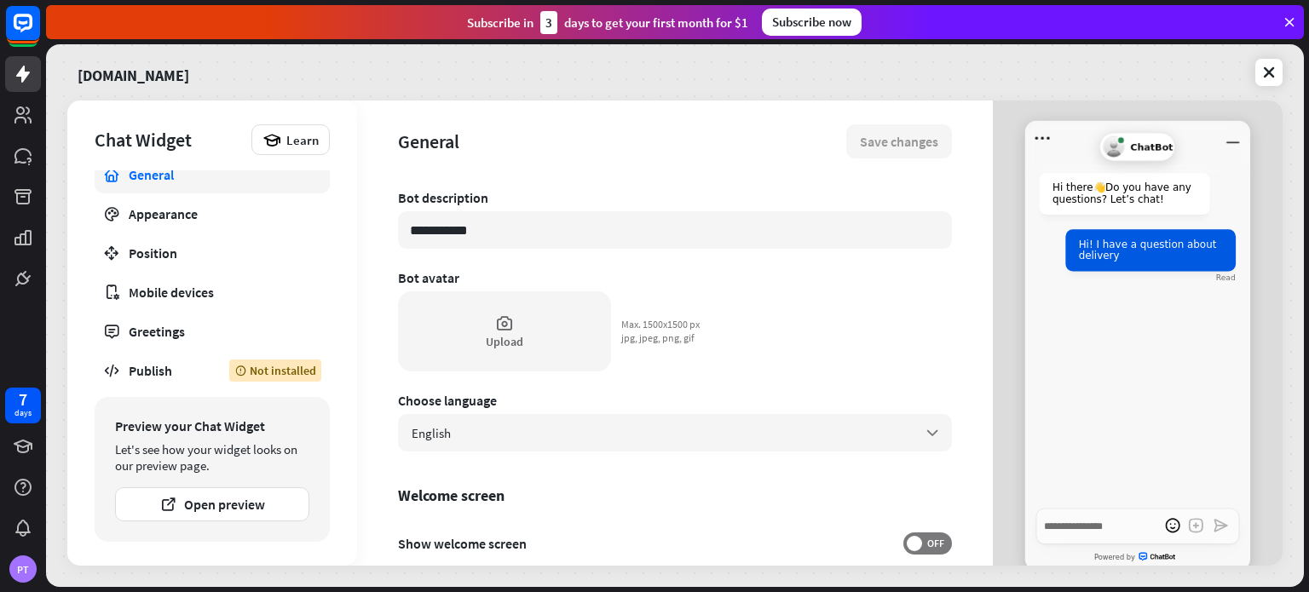
scroll to position [0, 0]
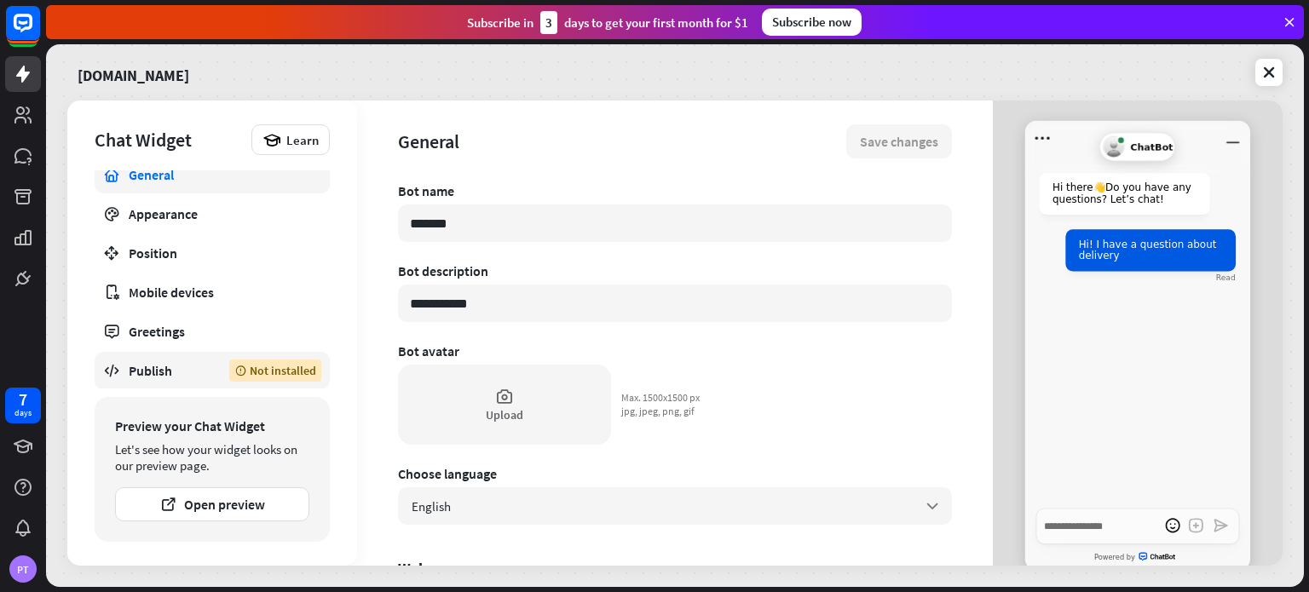
click at [136, 378] on div "Publish" at bounding box center [166, 370] width 75 height 17
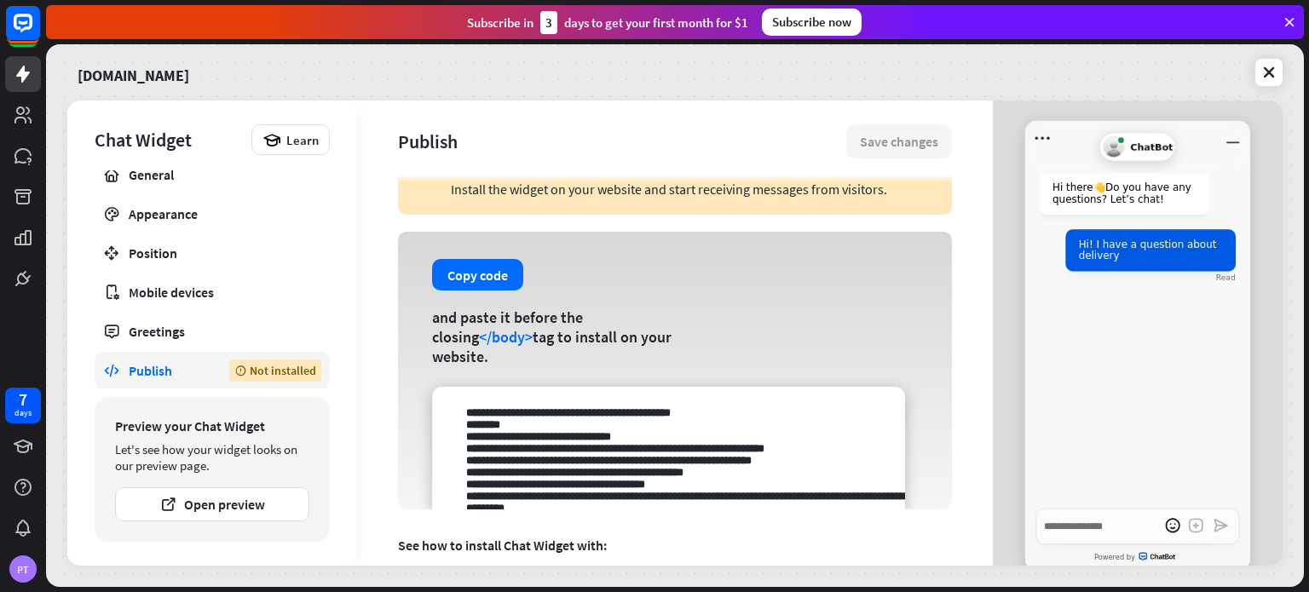
scroll to position [41, 0]
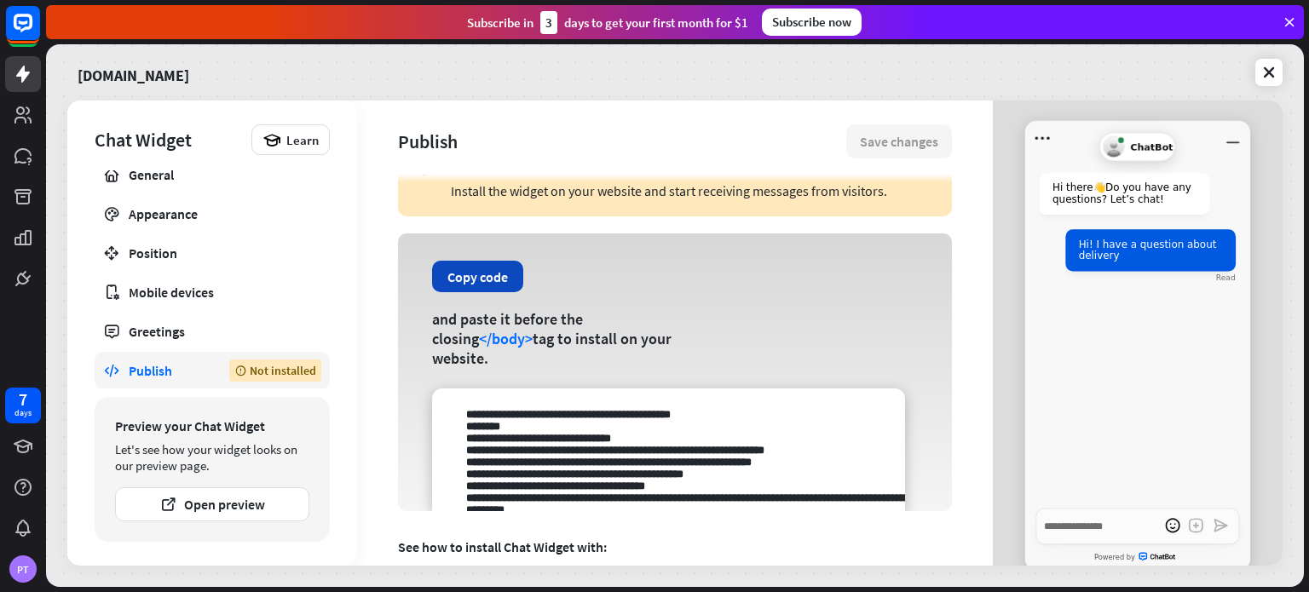
click at [457, 292] on button "Copy code" at bounding box center [477, 277] width 91 height 32
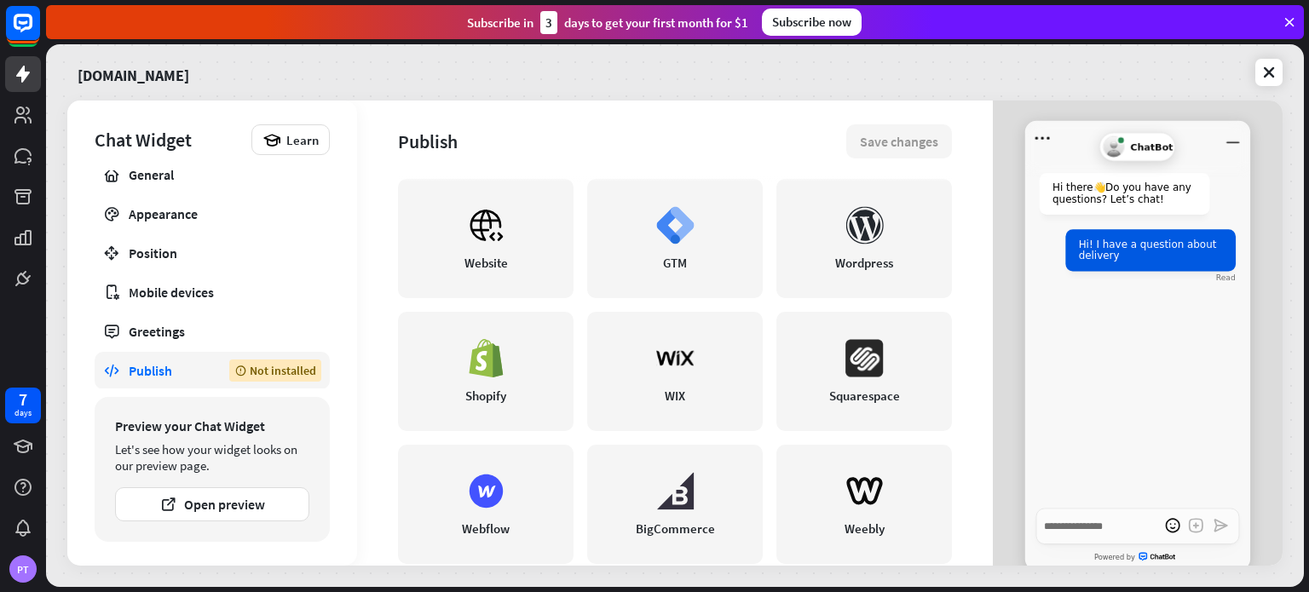
scroll to position [464, 0]
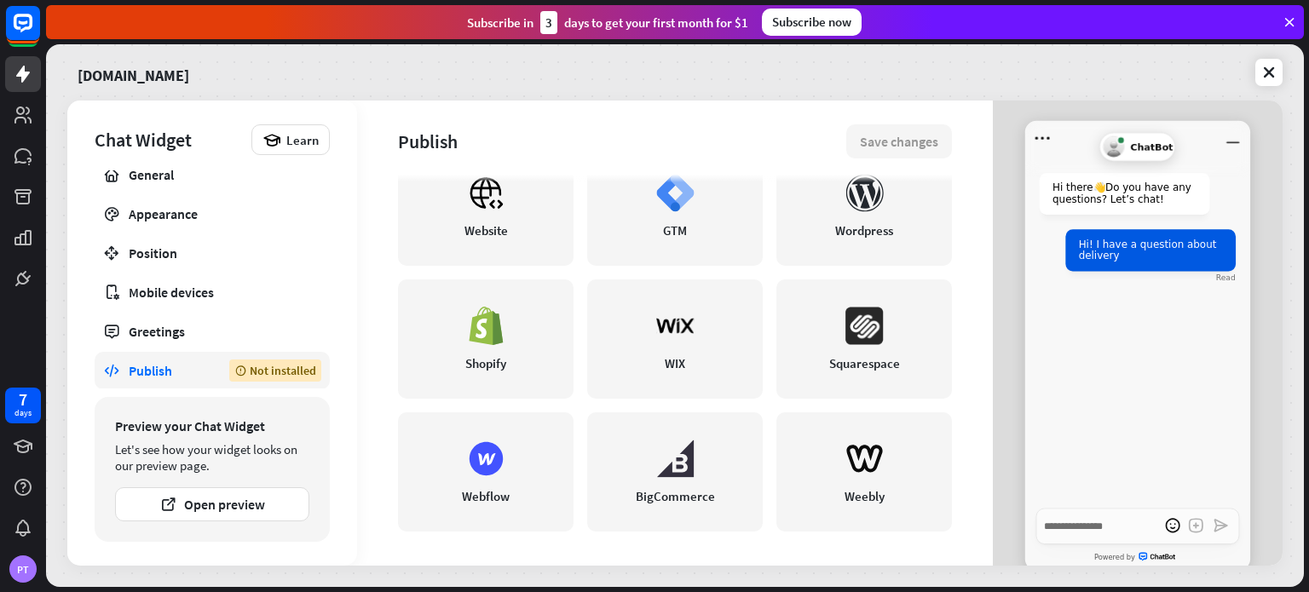
click at [163, 373] on div "Publish" at bounding box center [166, 370] width 75 height 17
click at [150, 371] on div "Publish" at bounding box center [166, 370] width 75 height 17
click at [251, 369] on div "Not installed" at bounding box center [275, 371] width 92 height 22
click at [140, 368] on div "Publish" at bounding box center [166, 370] width 75 height 17
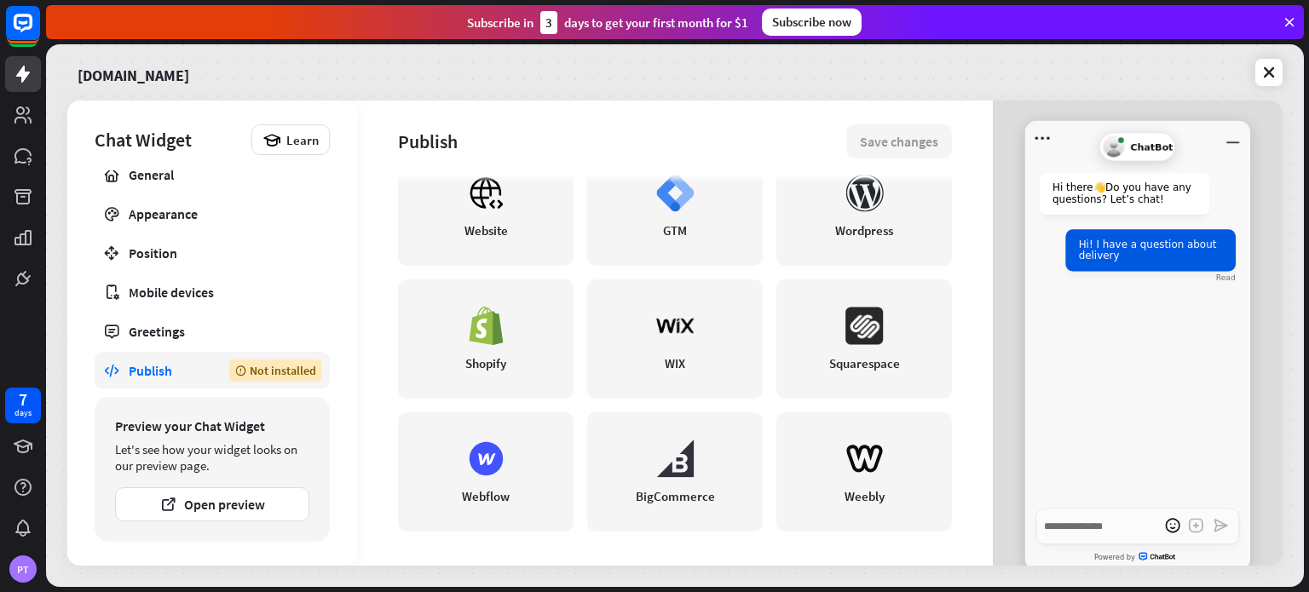
click at [140, 368] on div "Publish" at bounding box center [166, 370] width 75 height 17
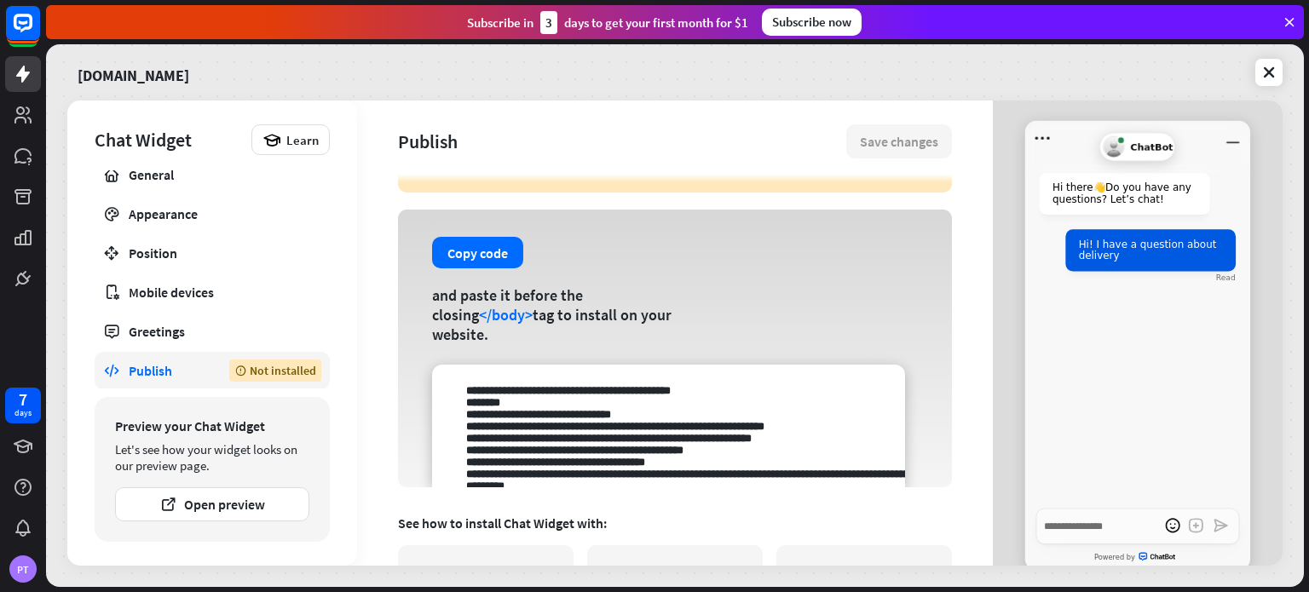
scroll to position [0, 0]
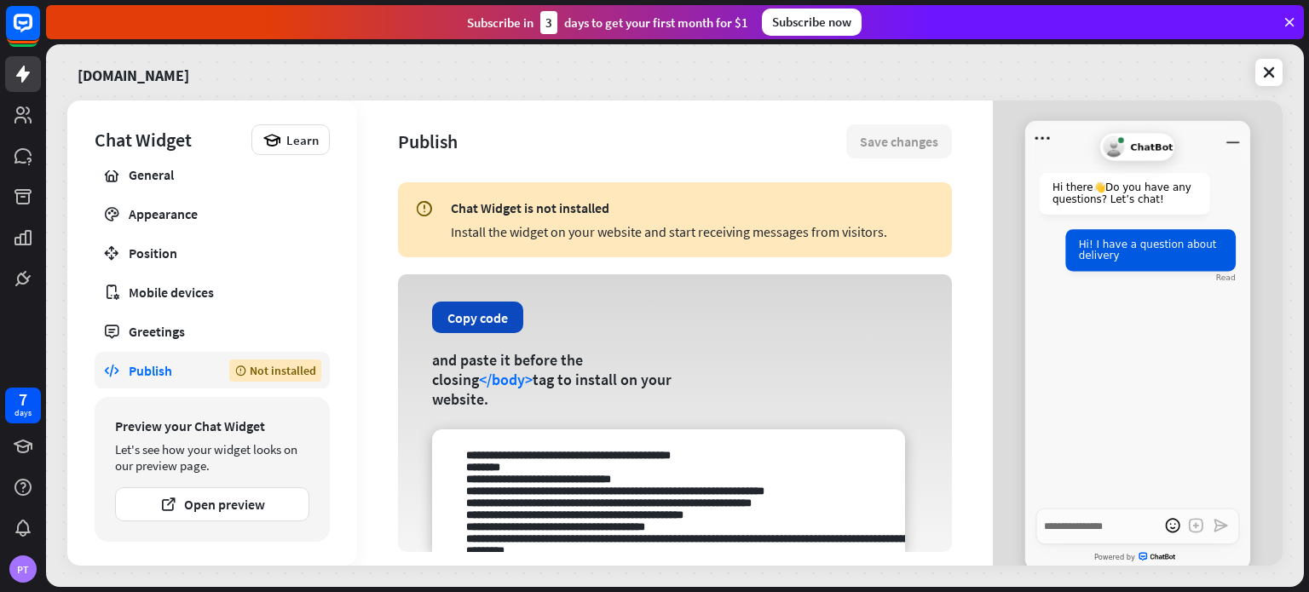
click at [479, 333] on button "Copy code" at bounding box center [477, 318] width 91 height 32
